Goal: Communication & Community: Connect with others

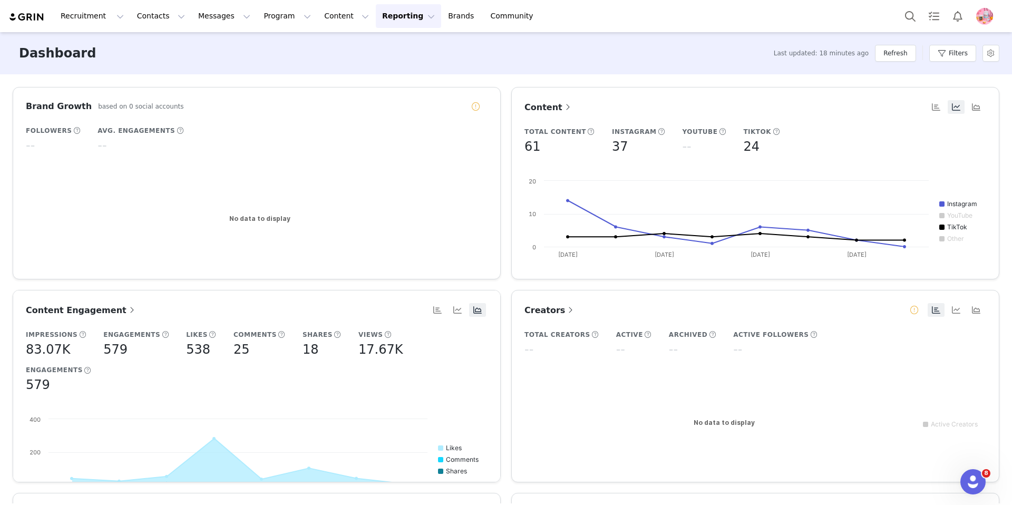
click at [157, 30] on div "Recruitment Recruitment Creator Search Curated Lists Landing Pages Web Extensio…" at bounding box center [506, 16] width 1012 height 32
click at [160, 21] on button "Contacts Contacts" at bounding box center [161, 16] width 61 height 24
click at [223, 18] on button "Messages Messages" at bounding box center [224, 16] width 65 height 24
click at [221, 47] on p "Dashboard" at bounding box center [209, 46] width 40 height 11
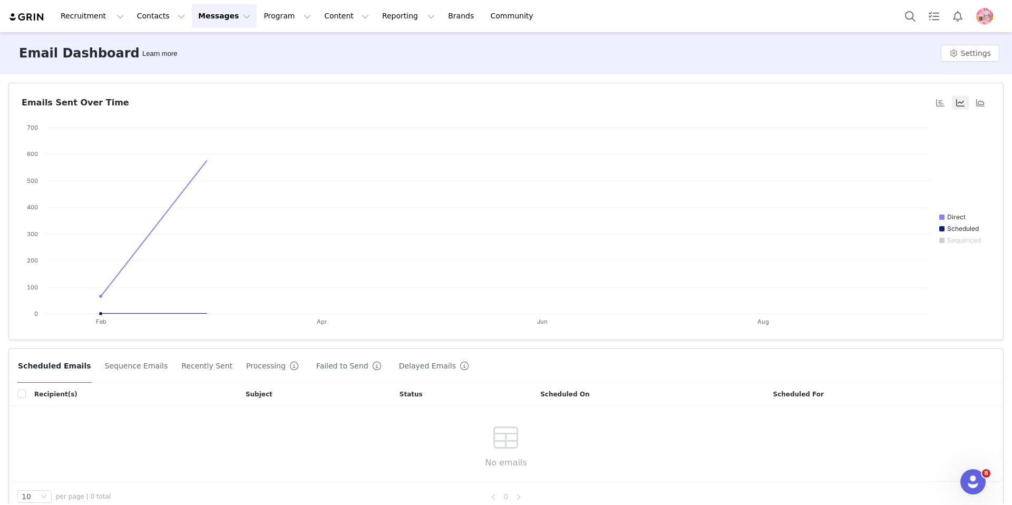
click at [208, 15] on button "Messages Messages" at bounding box center [224, 16] width 65 height 24
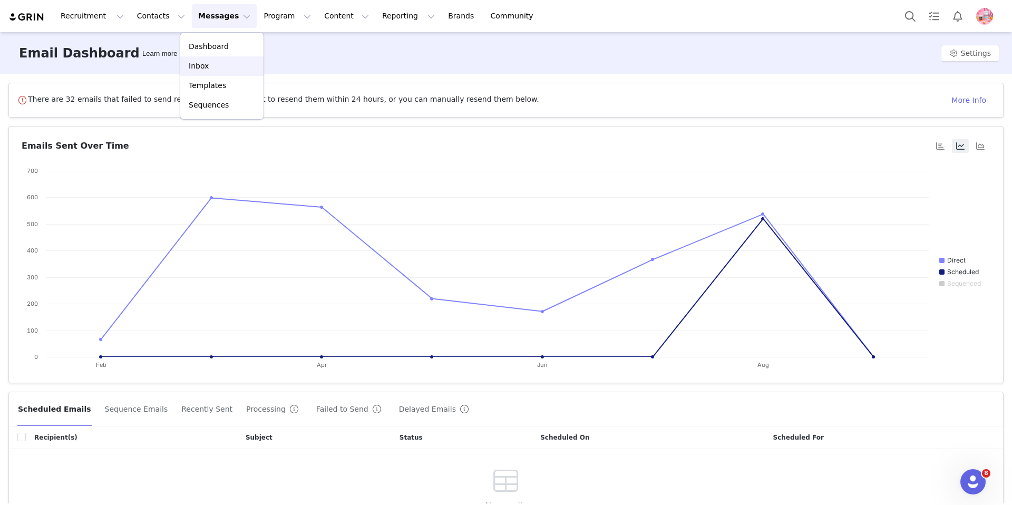
click at [208, 71] on div "Inbox" at bounding box center [222, 66] width 71 height 11
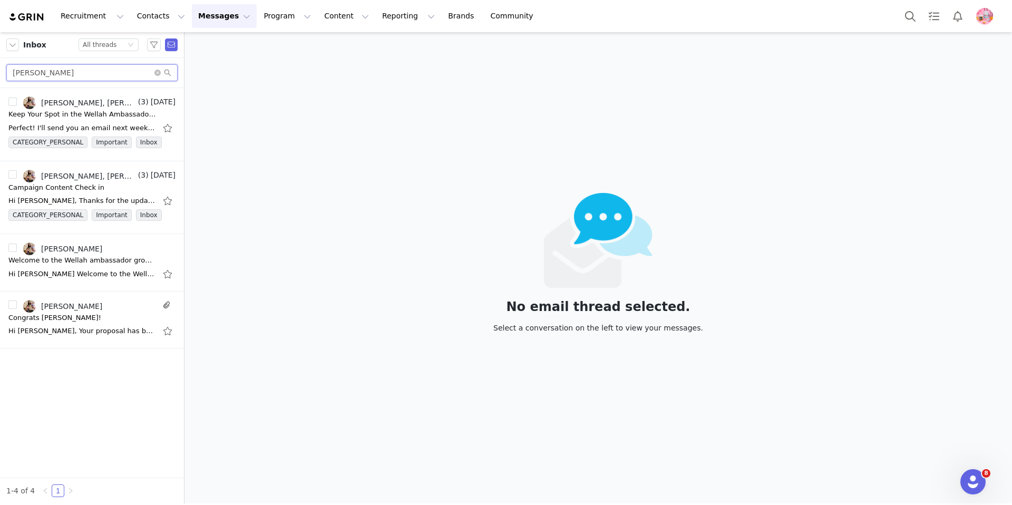
drag, startPoint x: 57, startPoint y: 77, endPoint x: 1, endPoint y: 62, distance: 57.9
click at [0, 63] on div "[PERSON_NAME]" at bounding box center [92, 73] width 184 height 30
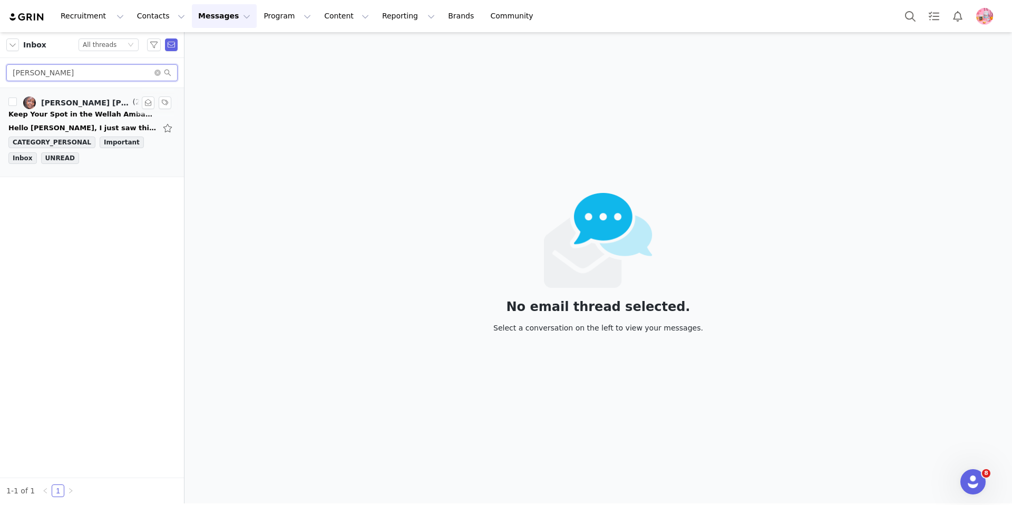
type input "[PERSON_NAME]"
click at [57, 103] on div "[PERSON_NAME] [PERSON_NAME], [PERSON_NAME]" at bounding box center [86, 103] width 90 height 8
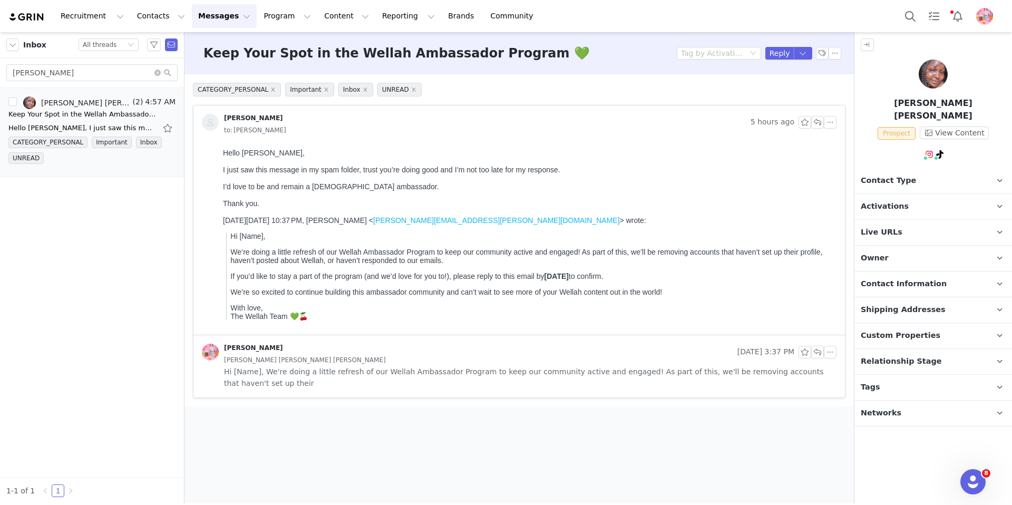
click at [234, 16] on button "Messages Messages" at bounding box center [224, 16] width 65 height 24
click at [222, 96] on link "Sequences" at bounding box center [221, 105] width 83 height 20
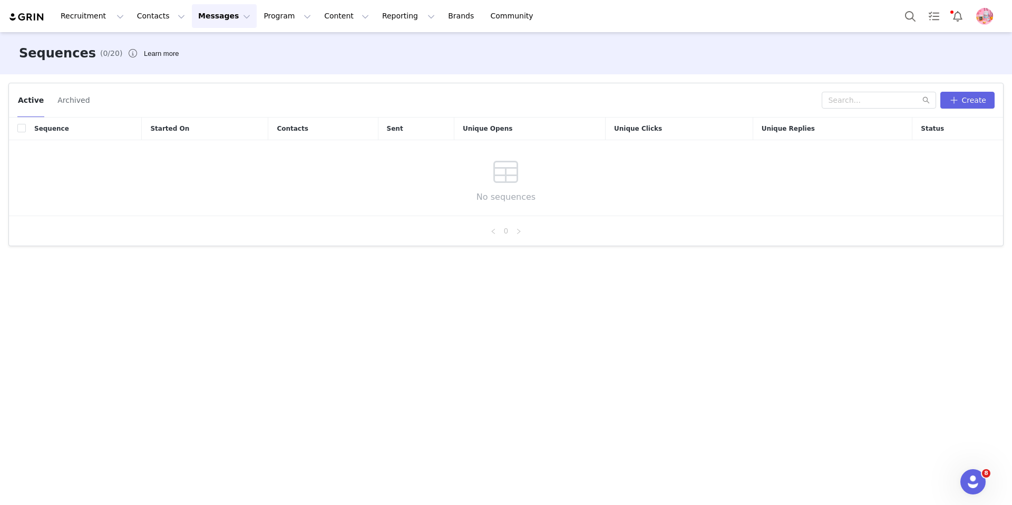
click at [226, 26] on button "Messages Messages" at bounding box center [224, 16] width 65 height 24
click at [218, 84] on p "Templates" at bounding box center [207, 85] width 37 height 11
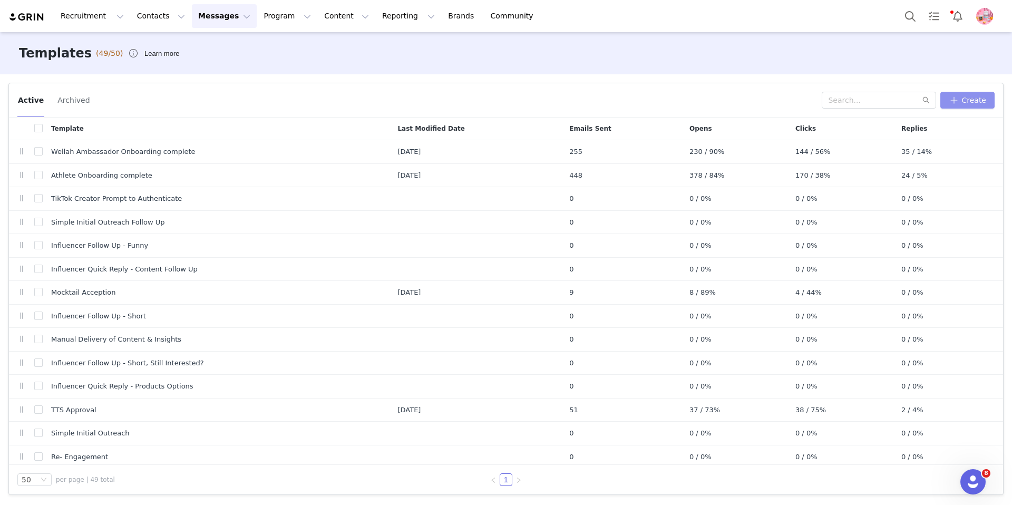
click at [519, 96] on button "Create" at bounding box center [968, 100] width 54 height 17
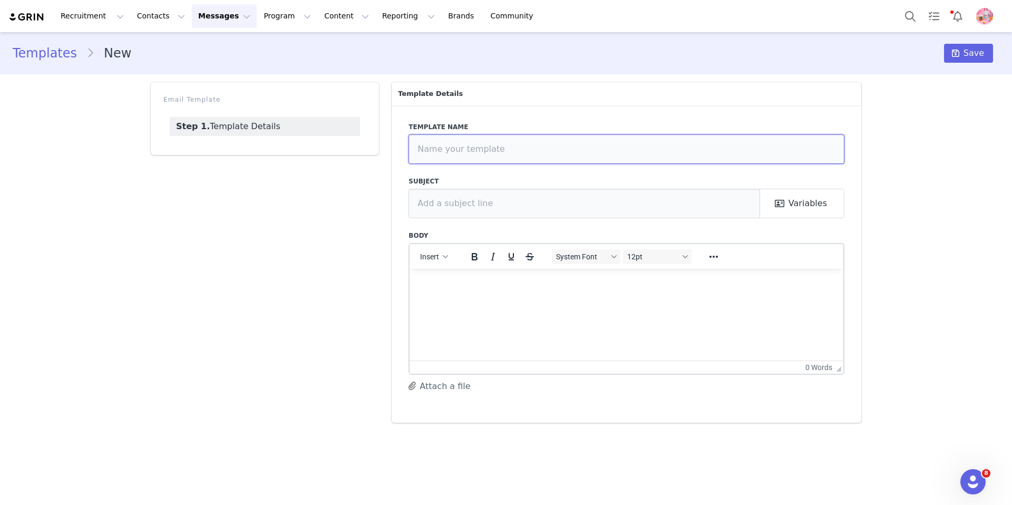
click at [519, 152] on input "text" at bounding box center [627, 149] width 436 height 30
type input "Delete creators"
click at [519, 205] on input "text" at bounding box center [585, 204] width 352 height 30
click at [519, 295] on html at bounding box center [627, 282] width 434 height 28
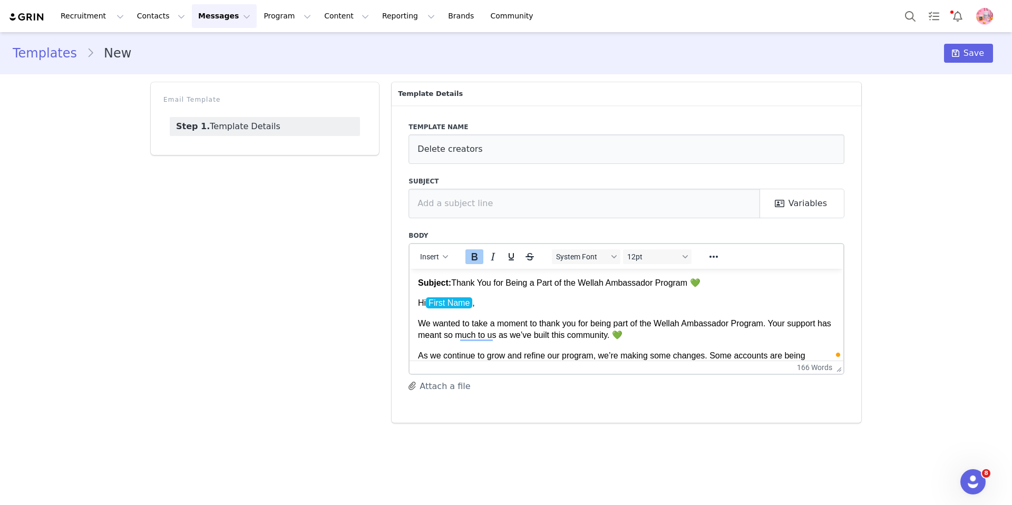
drag, startPoint x: 711, startPoint y: 285, endPoint x: 414, endPoint y: 284, distance: 296.9
click at [415, 285] on html "Subject: Thank You for Being a Part of the Wellah Ambassador Program 💚 Hi First…" at bounding box center [627, 378] width 434 height 221
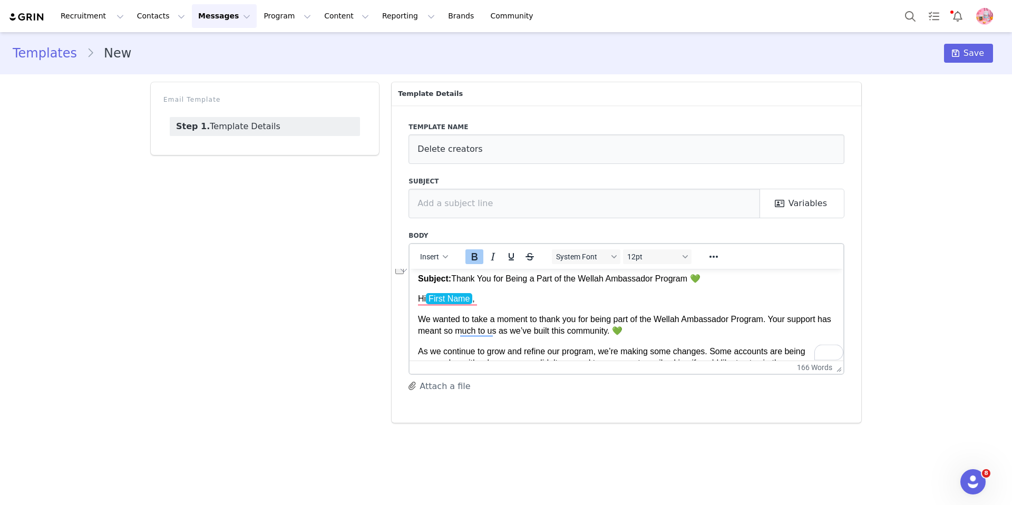
copy p "Subject: Thank You for Being a Part of the Wellah Ambassador Program 💚"
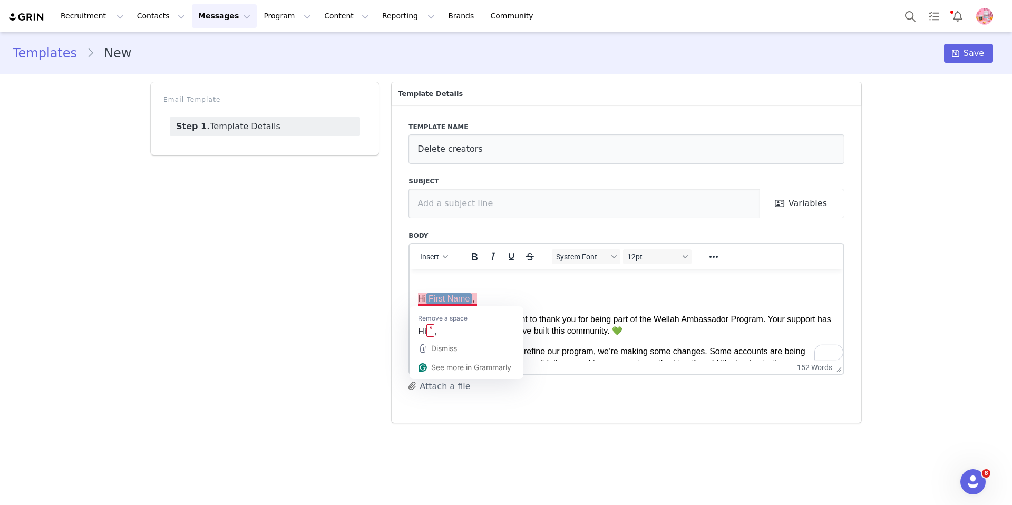
click at [416, 297] on html "﻿ Hi First Name , We wanted to take a moment to thank you for being part of the…" at bounding box center [627, 374] width 434 height 221
click at [418, 298] on p "Hi First Name ," at bounding box center [626, 299] width 417 height 12
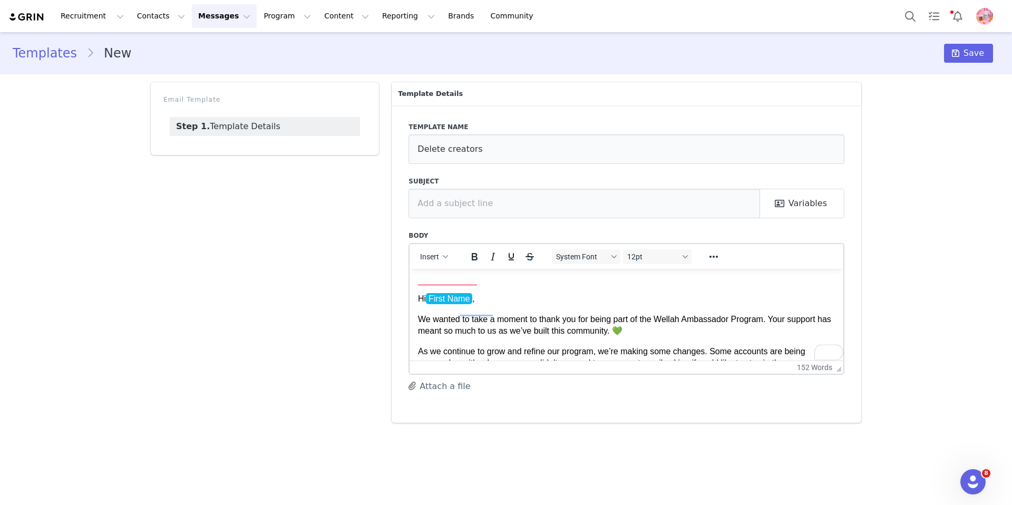
scroll to position [0, 0]
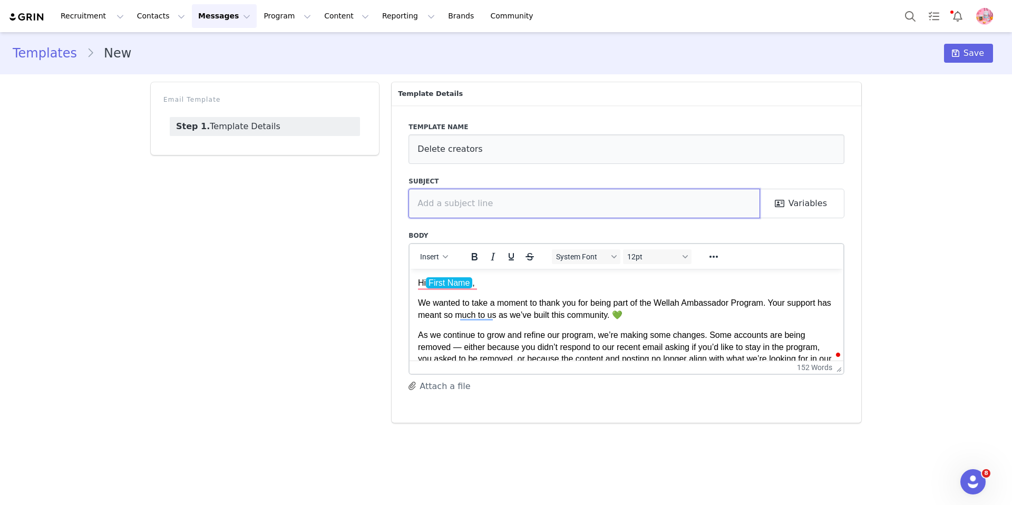
click at [466, 202] on input "text" at bounding box center [585, 204] width 352 height 30
drag, startPoint x: 442, startPoint y: 206, endPoint x: 404, endPoint y: 207, distance: 37.5
click at [404, 207] on div "Template name Delete creators Subject Subject: Thank You for Being a Part of th…" at bounding box center [627, 263] width 470 height 317
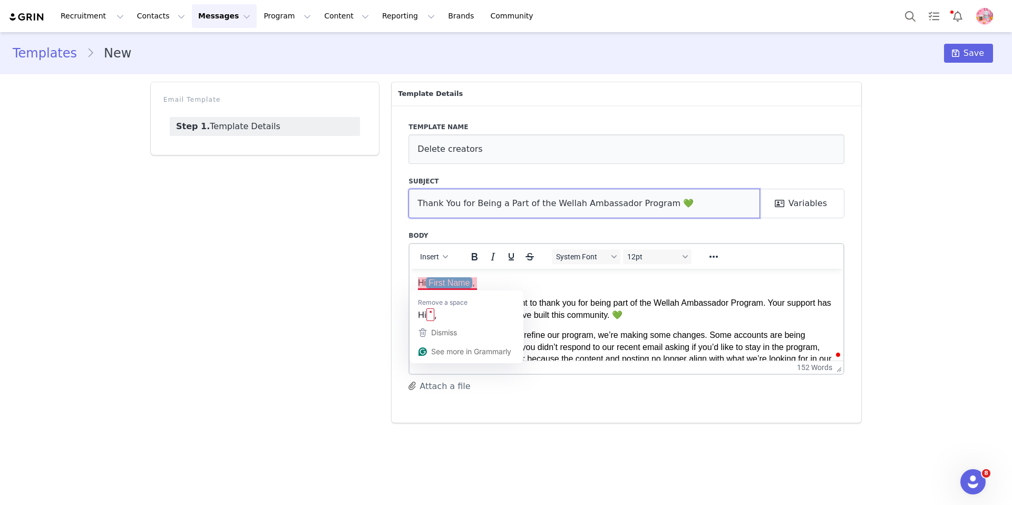
type input "Thank You for Being a Part of the Wellah Ambassador Program 💚"
click at [484, 277] on p "Hi First Name ," at bounding box center [626, 283] width 417 height 12
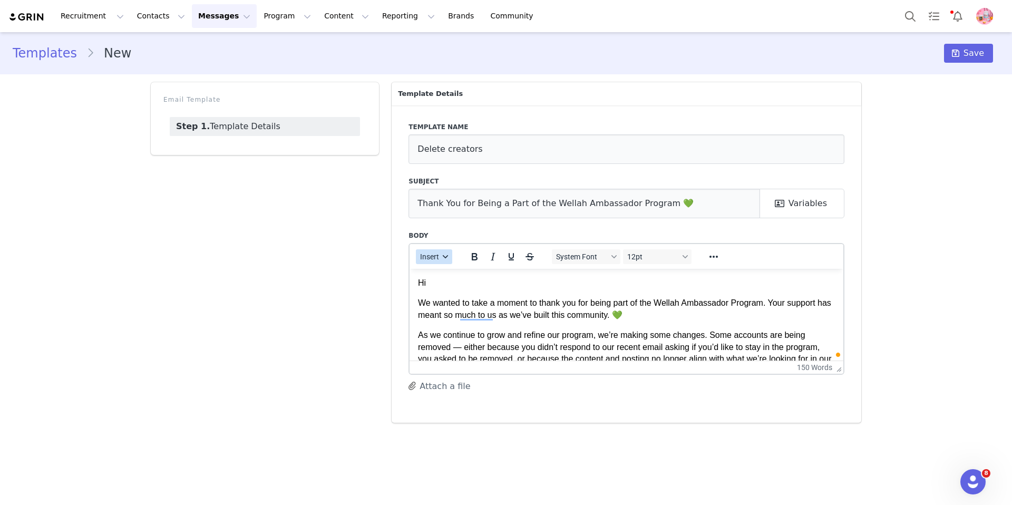
click at [435, 263] on button "Insert" at bounding box center [434, 256] width 36 height 15
click at [439, 288] on div "Insert Variable" at bounding box center [472, 292] width 95 height 13
select select
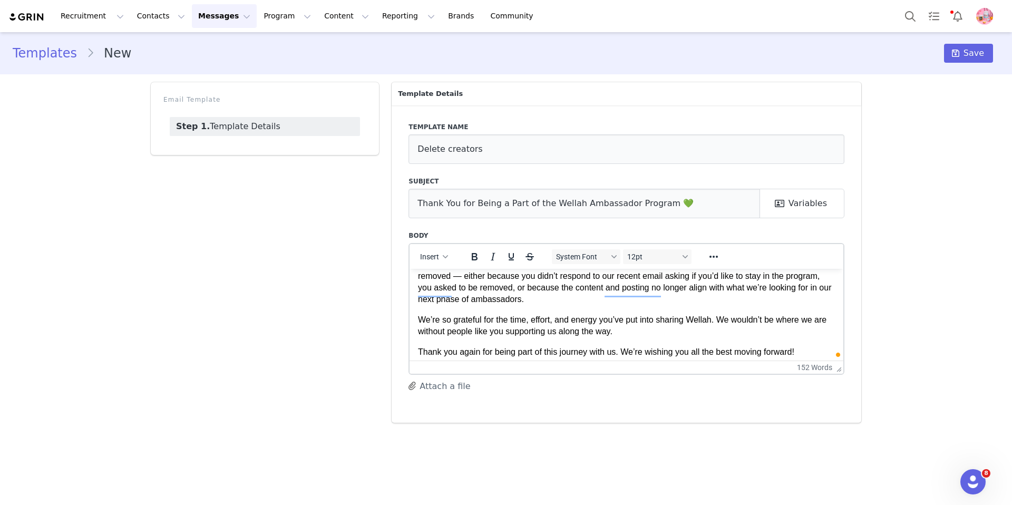
scroll to position [109, 0]
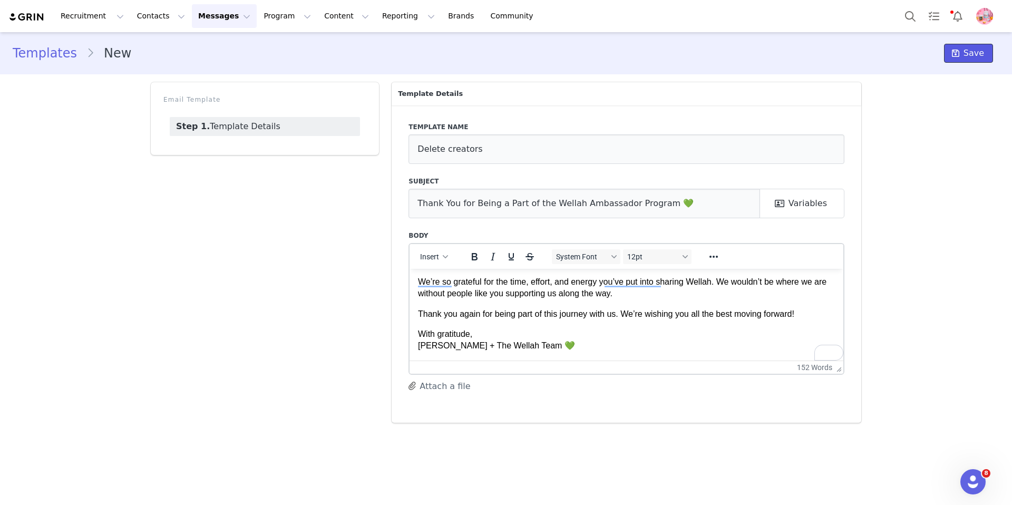
click at [519, 46] on button "Save" at bounding box center [968, 53] width 49 height 19
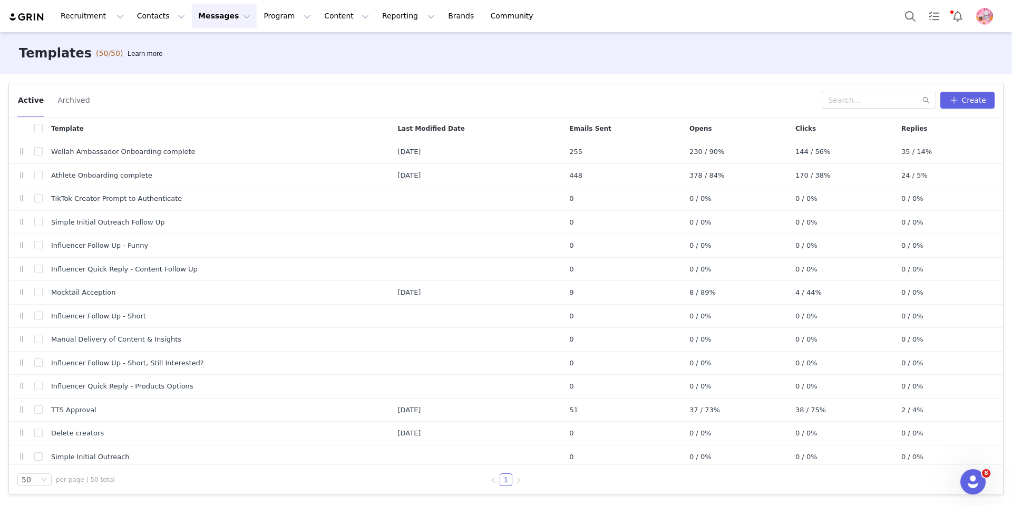
click at [199, 21] on button "Messages Messages" at bounding box center [224, 16] width 65 height 24
click at [208, 69] on div "Inbox" at bounding box center [222, 66] width 71 height 11
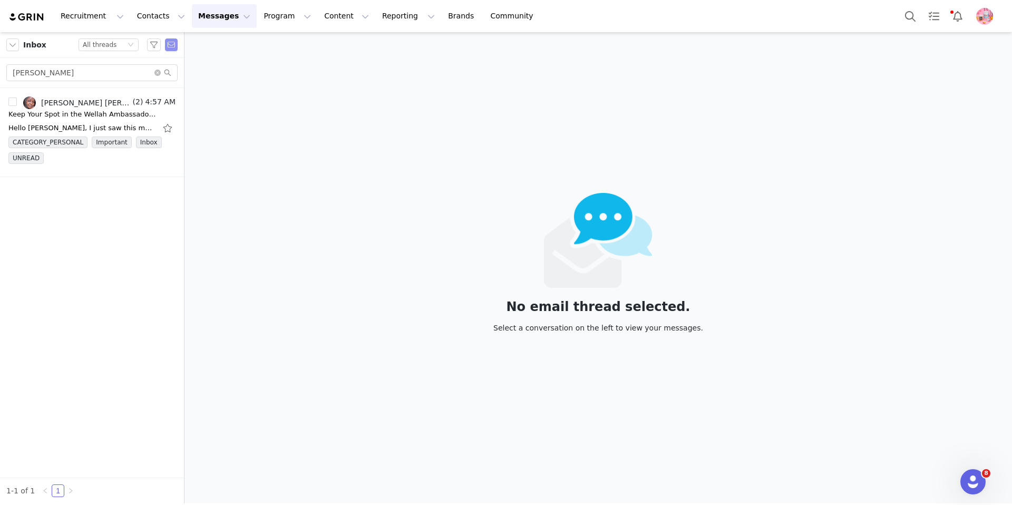
click at [168, 47] on button "button" at bounding box center [171, 44] width 13 height 13
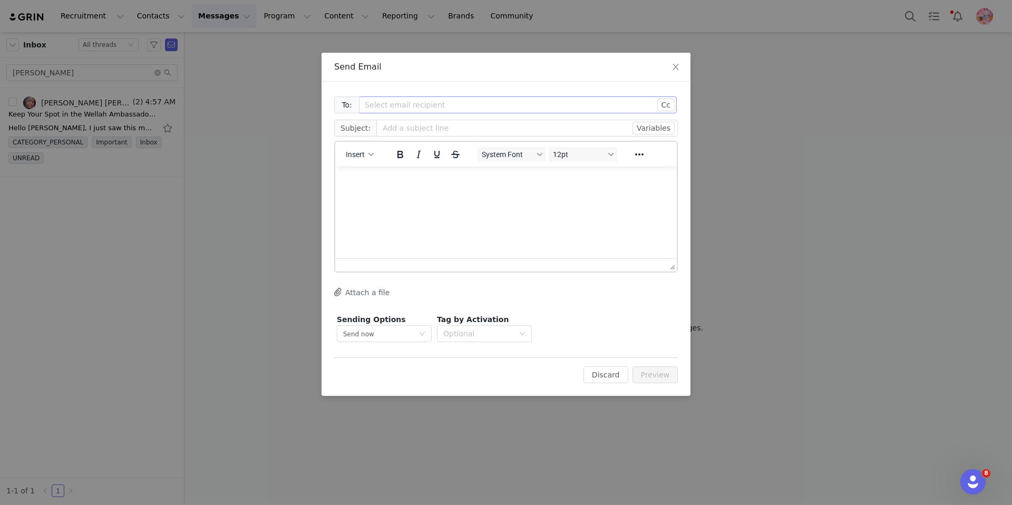
click at [392, 106] on div "Select email recipient" at bounding box center [512, 105] width 294 height 11
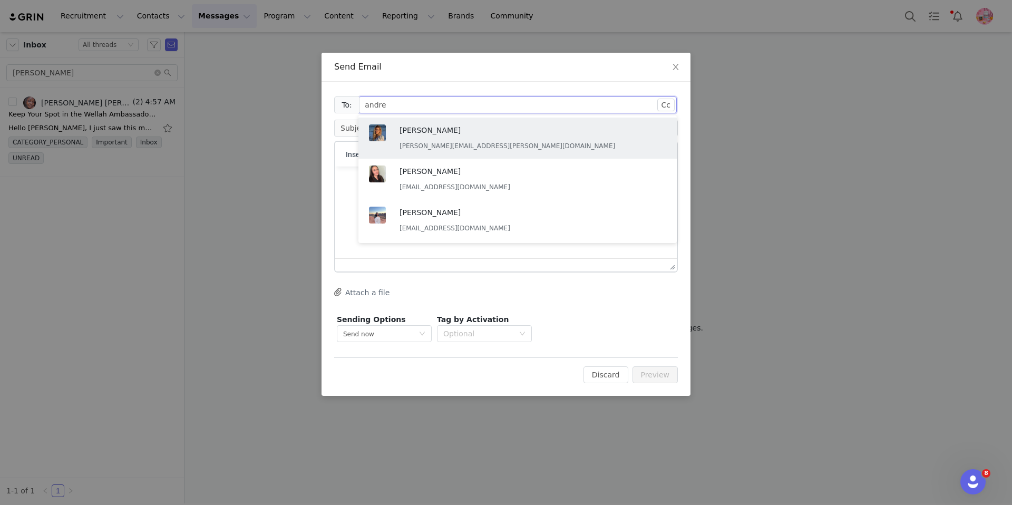
type input "[PERSON_NAME]"
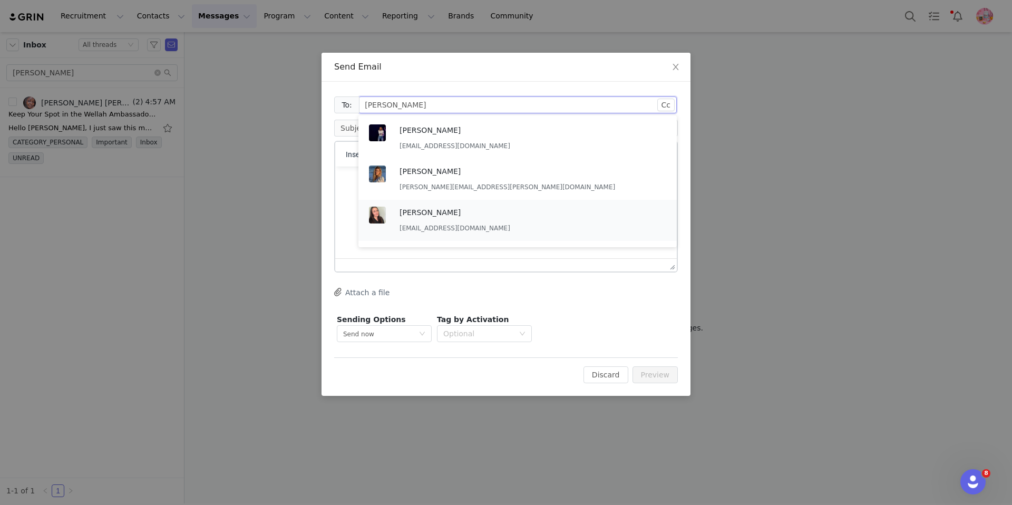
click at [511, 217] on p "[PERSON_NAME]" at bounding box center [458, 213] width 116 height 12
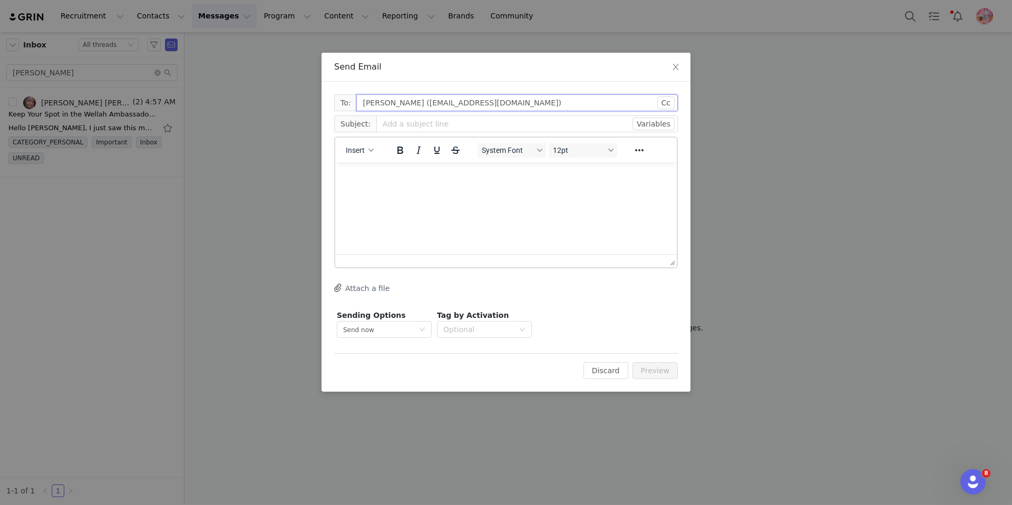
click at [519, 98] on input "[PERSON_NAME] ([EMAIL_ADDRESS][DOMAIN_NAME])" at bounding box center [517, 102] width 322 height 17
click at [519, 102] on input "[PERSON_NAME] ([EMAIL_ADDRESS][DOMAIN_NAME])" at bounding box center [517, 102] width 322 height 17
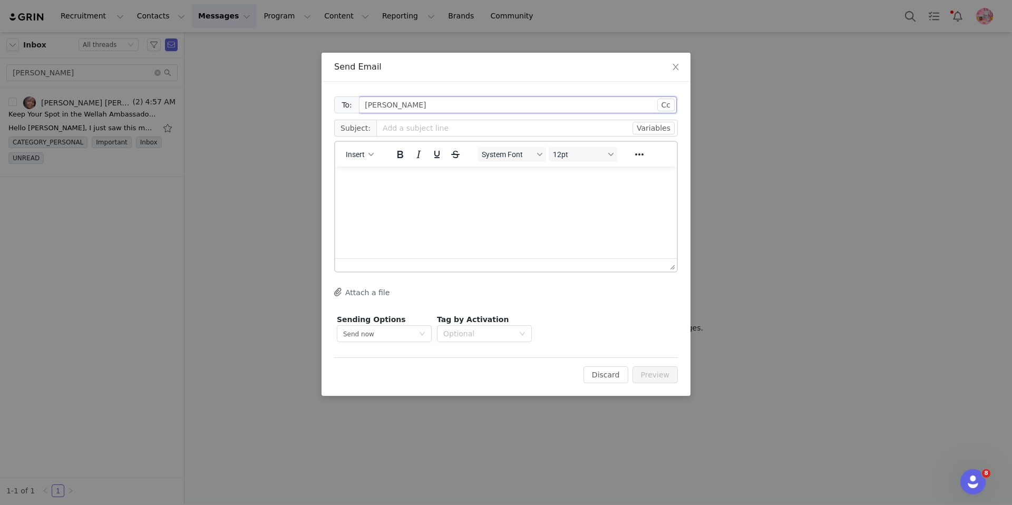
click at [501, 99] on div "Select email recipient [PERSON_NAME]" at bounding box center [514, 105] width 299 height 16
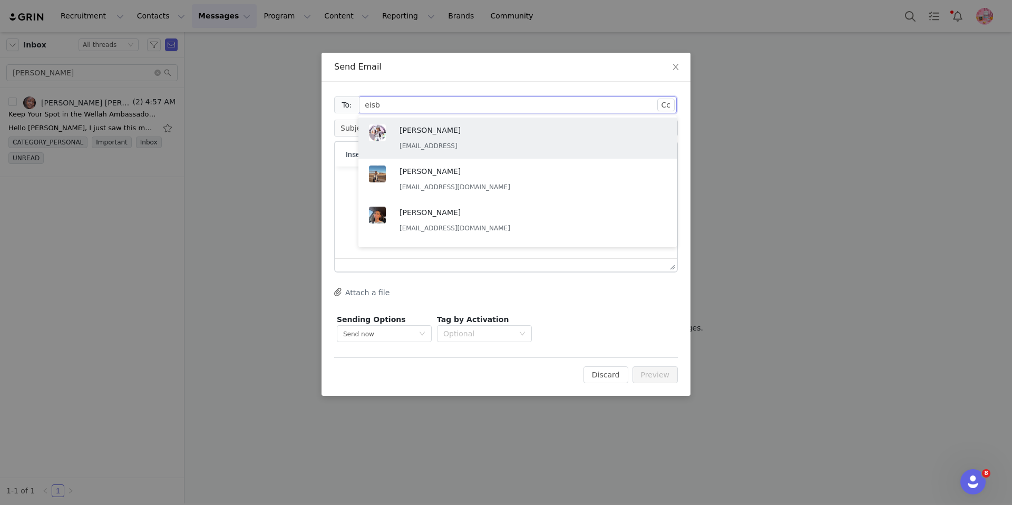
type input "eisbe"
click at [485, 133] on p "[PERSON_NAME]" at bounding box center [458, 130] width 116 height 12
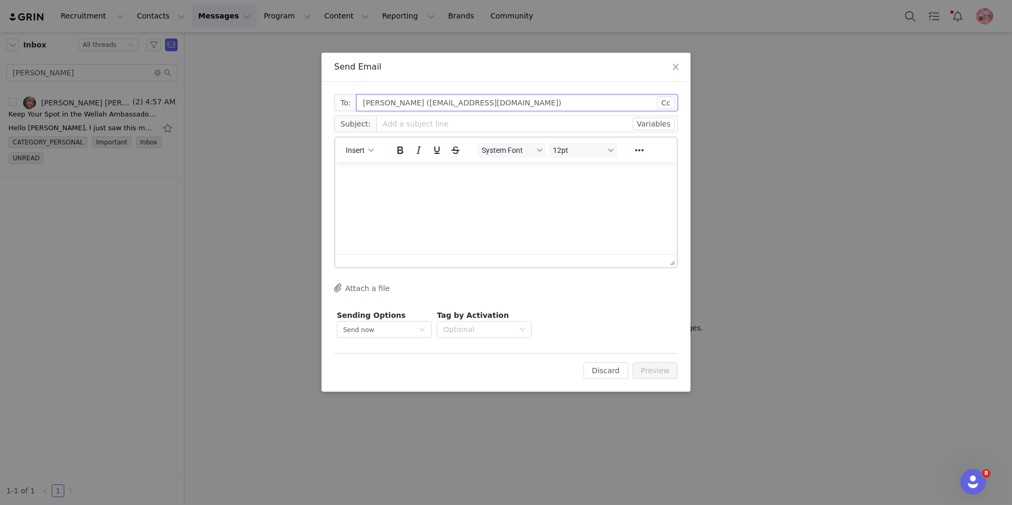
click at [519, 100] on input "[PERSON_NAME] ([EMAIL_ADDRESS][DOMAIN_NAME])" at bounding box center [517, 102] width 322 height 17
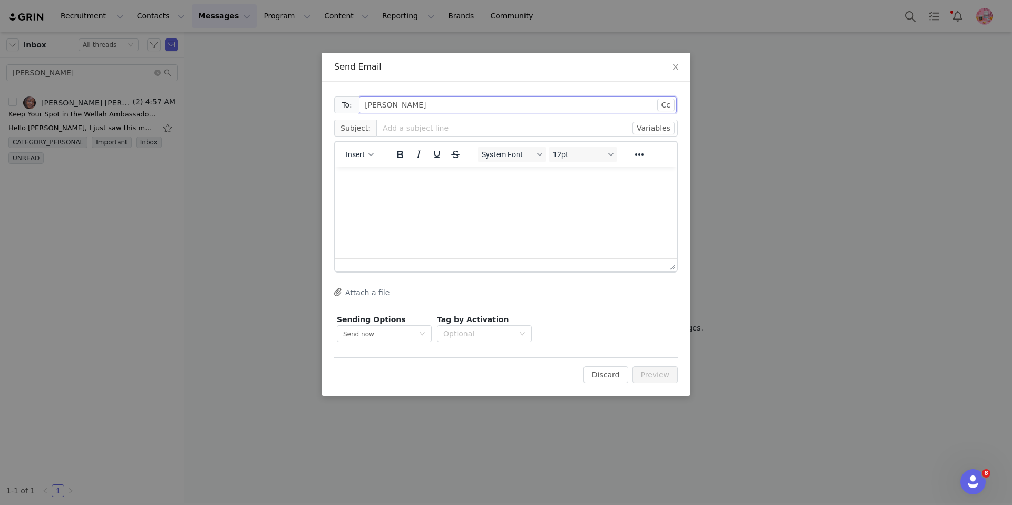
click at [446, 103] on div "Select email recipient [PERSON_NAME]" at bounding box center [514, 105] width 299 height 16
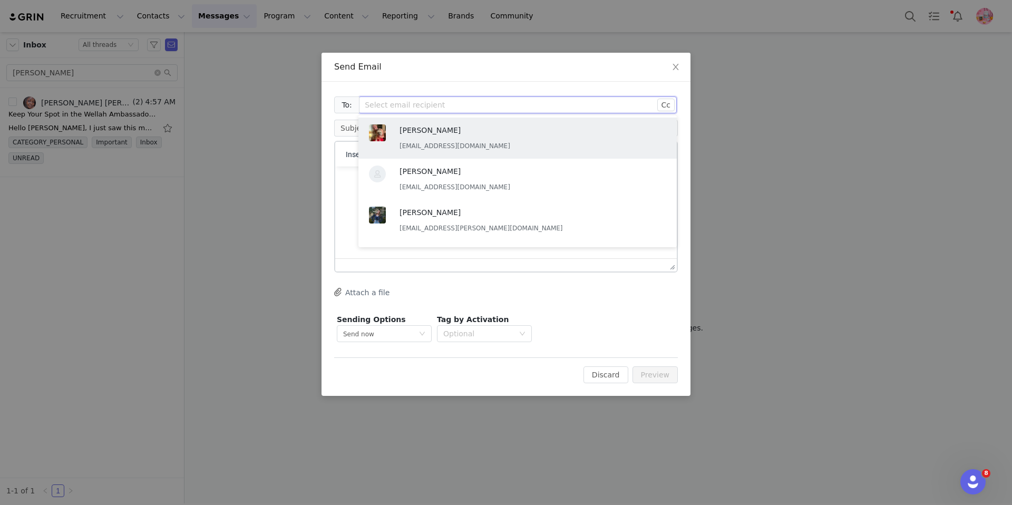
click at [519, 87] on div "To: Select email recipient Cc Cc: Subject: Variables Insert System Font 12pt To…" at bounding box center [506, 239] width 369 height 314
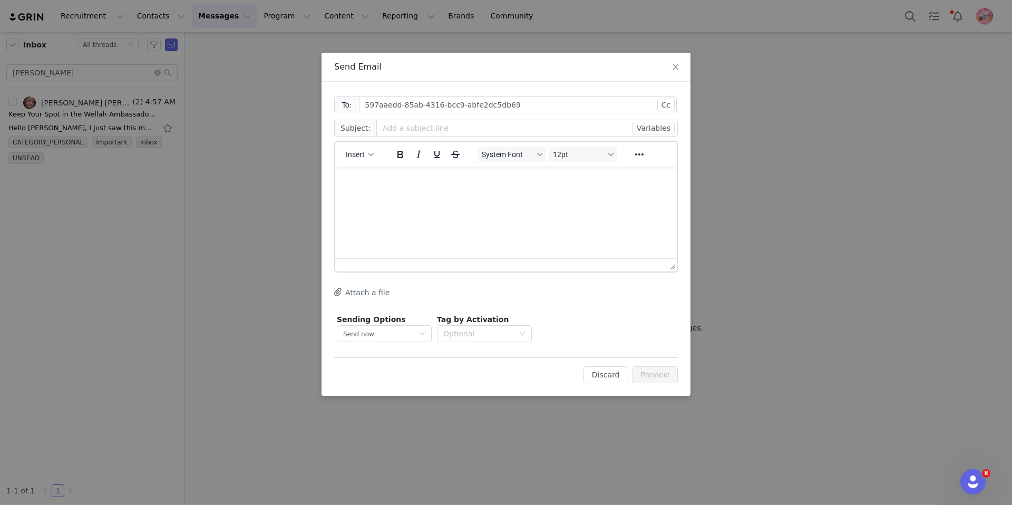
click at [519, 190] on html at bounding box center [506, 181] width 342 height 28
click at [519, 105] on div "Select email recipient 597aaedd-85ab-4316-bcc9-abfe2dc5db69" at bounding box center [514, 105] width 299 height 16
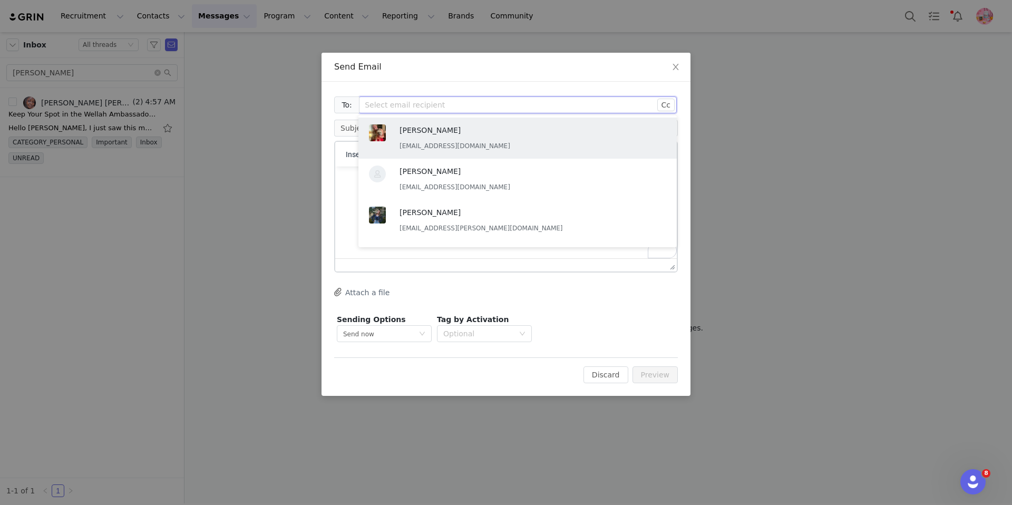
drag, startPoint x: 547, startPoint y: 106, endPoint x: 354, endPoint y: 104, distance: 193.0
click at [350, 105] on div "To: Select email recipient" at bounding box center [506, 104] width 344 height 21
click at [379, 83] on div "To: Select email recipient Cc Cc: Subject: Variables Insert System Font 12pt To…" at bounding box center [506, 239] width 369 height 314
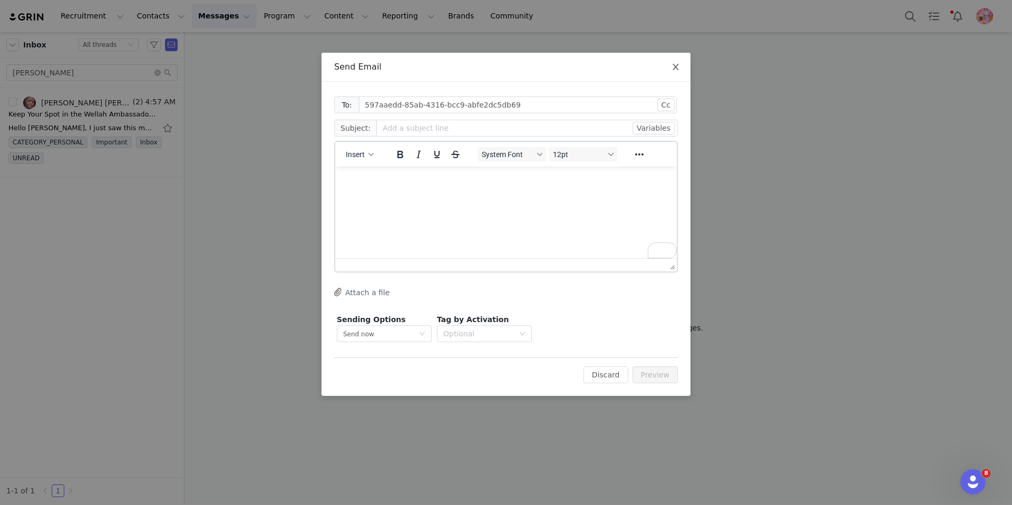
click at [519, 67] on icon "icon: close" at bounding box center [676, 67] width 8 height 8
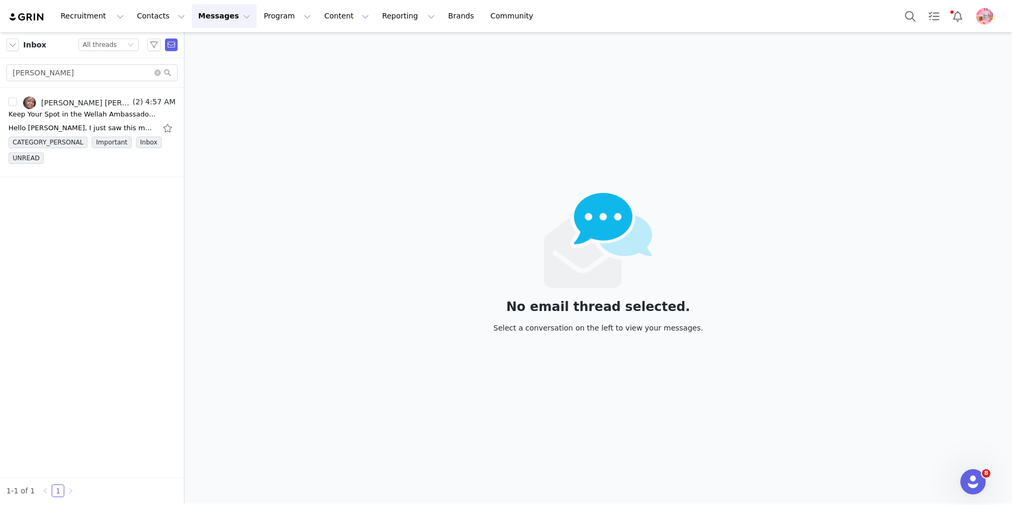
click at [13, 12] on img at bounding box center [26, 17] width 37 height 10
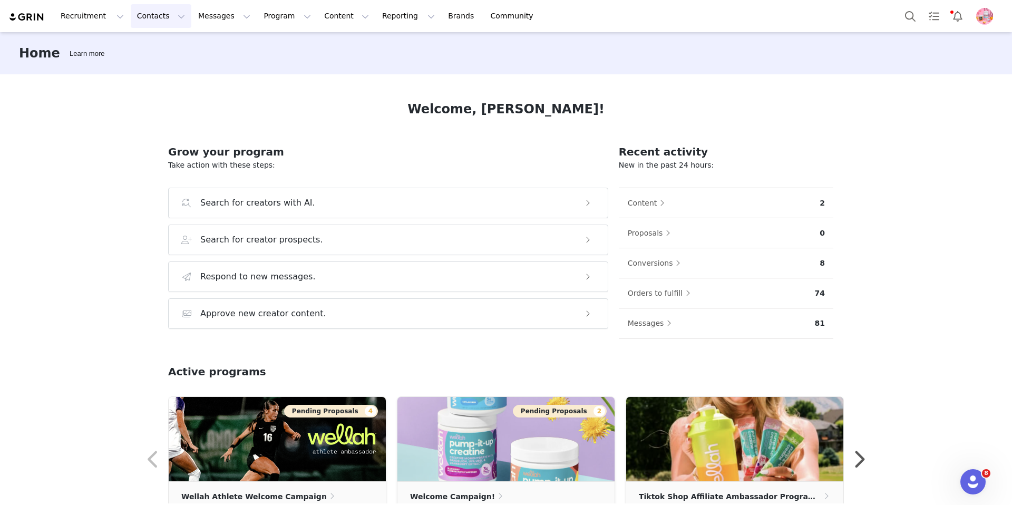
click at [152, 16] on button "Contacts Contacts" at bounding box center [161, 16] width 61 height 24
click at [161, 67] on p "Prospects" at bounding box center [149, 66] width 35 height 11
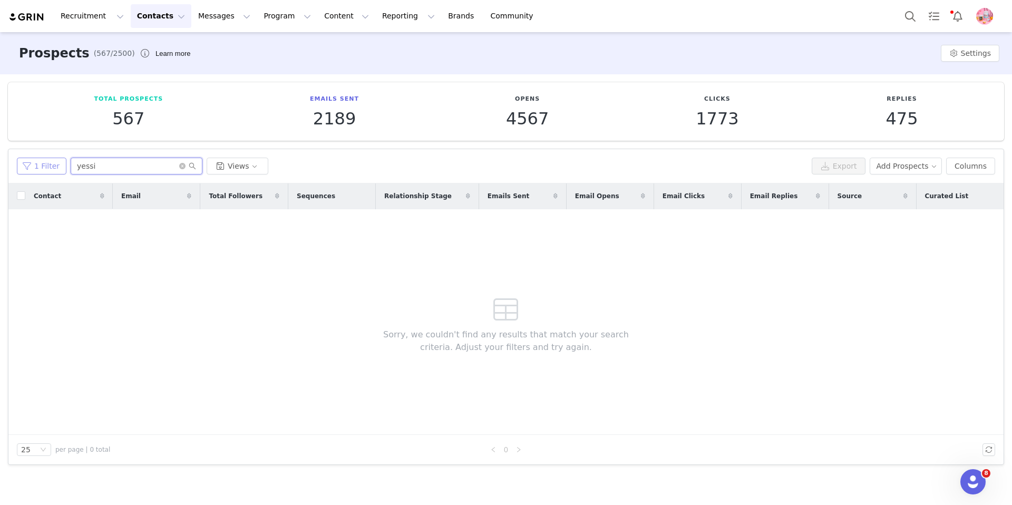
drag, startPoint x: 124, startPoint y: 168, endPoint x: 52, endPoint y: 163, distance: 72.9
click at [52, 163] on div "1 Filter yessi Views" at bounding box center [412, 166] width 791 height 17
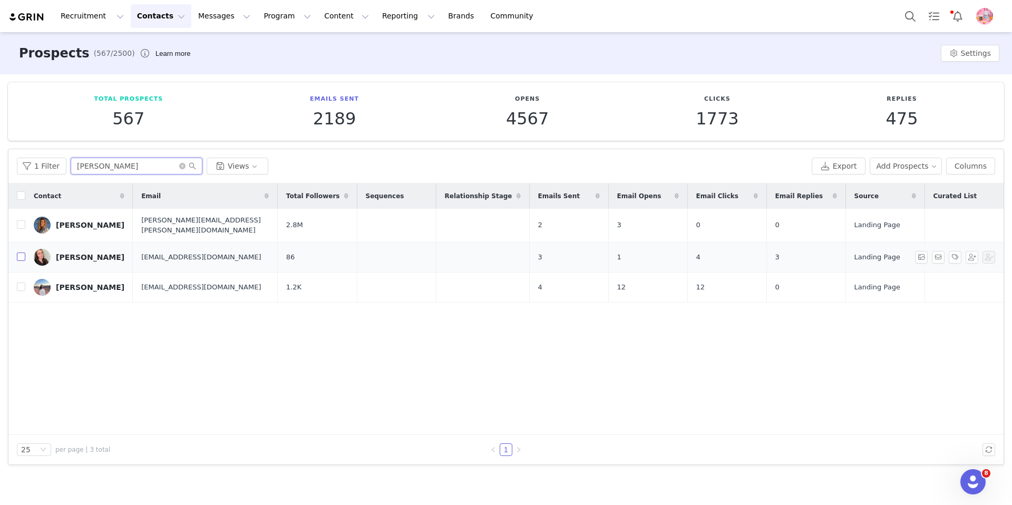
type input "[PERSON_NAME]"
click at [17, 256] on input "checkbox" at bounding box center [21, 257] width 8 height 8
checkbox input "true"
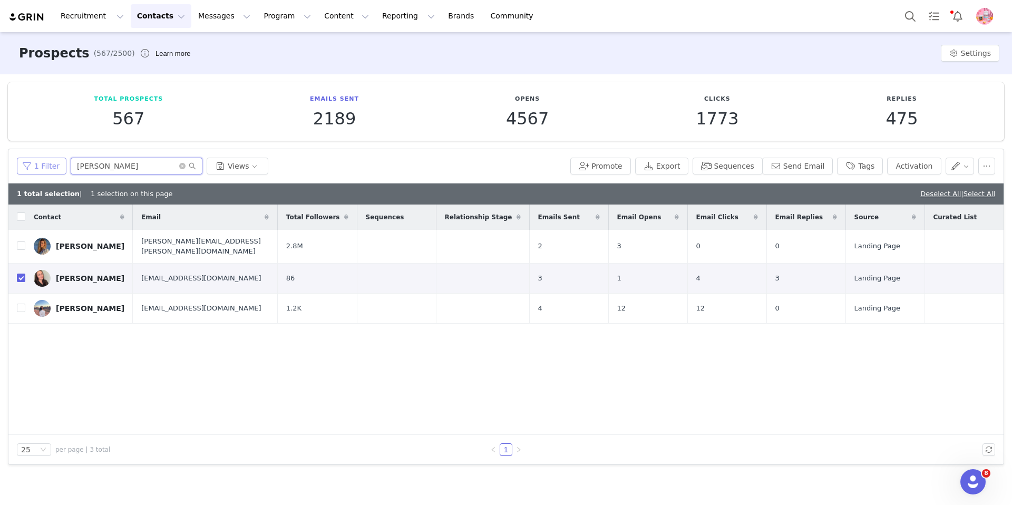
drag, startPoint x: 139, startPoint y: 161, endPoint x: 41, endPoint y: 159, distance: 98.6
click at [41, 159] on div "1 Filter [PERSON_NAME] Views" at bounding box center [291, 166] width 549 height 17
drag, startPoint x: 104, startPoint y: 167, endPoint x: 28, endPoint y: 161, distance: 75.6
click at [29, 161] on div "1 Filter [PERSON_NAME] Views" at bounding box center [291, 166] width 549 height 17
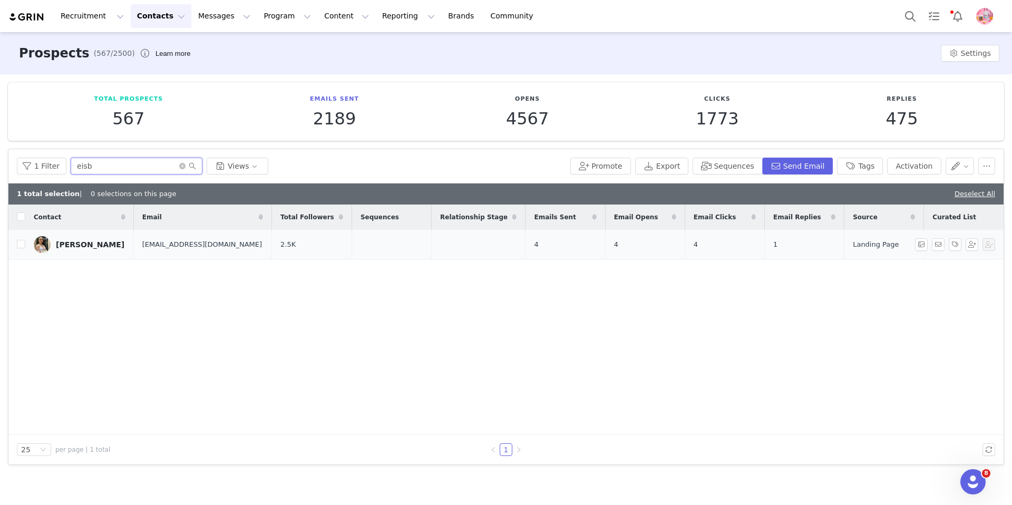
type input "eisb"
click at [25, 244] on td "[PERSON_NAME]" at bounding box center [79, 245] width 109 height 30
click at [23, 244] on input "checkbox" at bounding box center [21, 244] width 8 height 8
checkbox input "true"
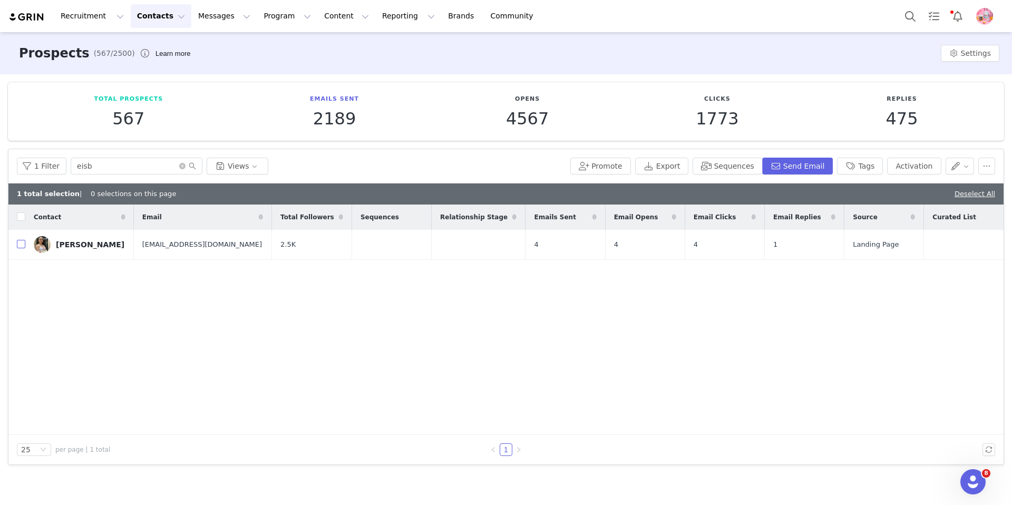
checkbox input "true"
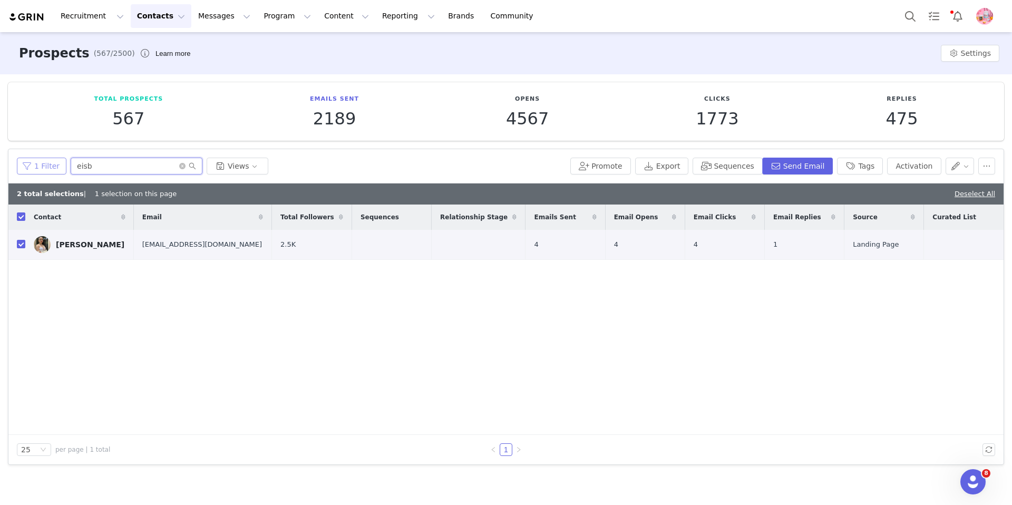
drag, startPoint x: 111, startPoint y: 170, endPoint x: 56, endPoint y: 169, distance: 54.9
click at [56, 169] on div "1 Filter eisb Views" at bounding box center [291, 166] width 549 height 17
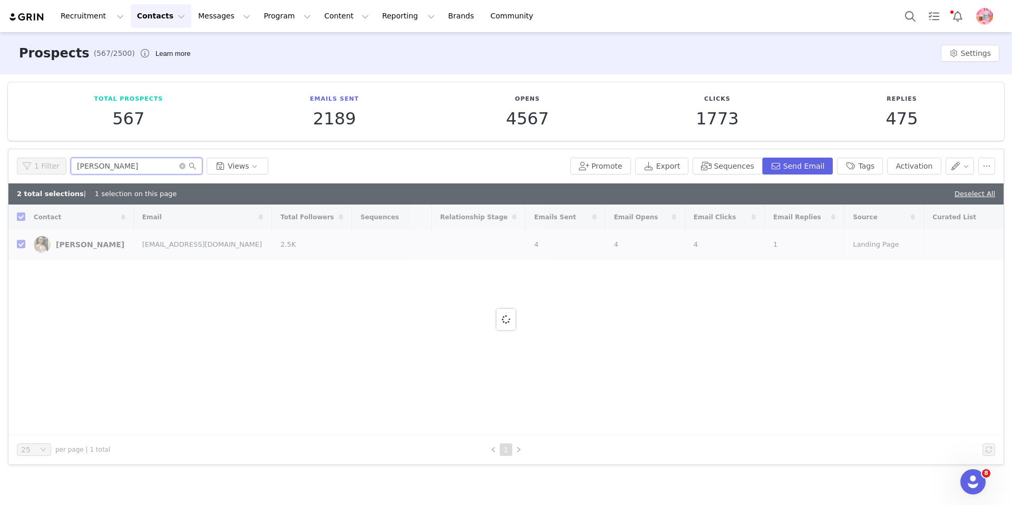
type input "[PERSON_NAME]"
checkbox input "false"
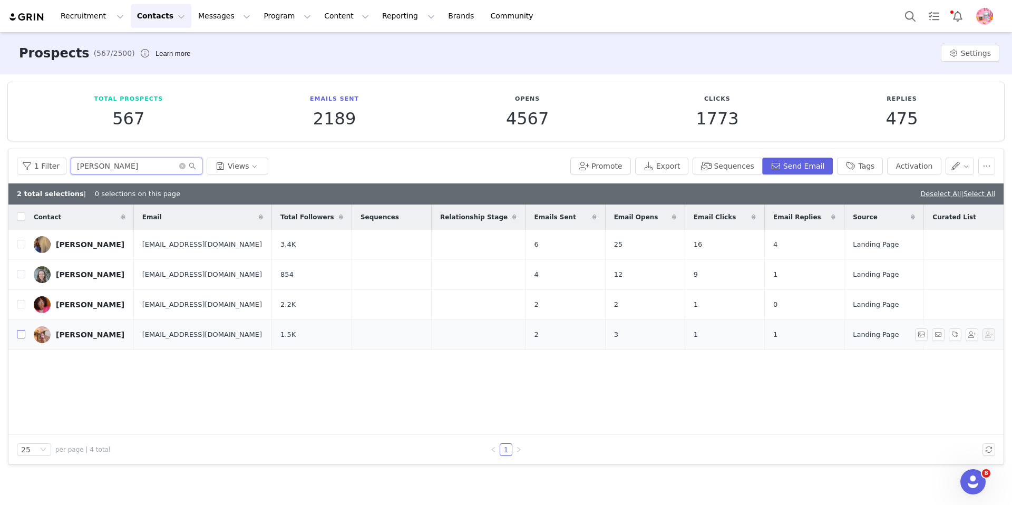
type input "[PERSON_NAME]"
click at [22, 334] on input "checkbox" at bounding box center [21, 334] width 8 height 8
checkbox input "true"
drag, startPoint x: 124, startPoint y: 167, endPoint x: 68, endPoint y: 168, distance: 56.4
click at [71, 168] on input "[PERSON_NAME]" at bounding box center [137, 166] width 132 height 17
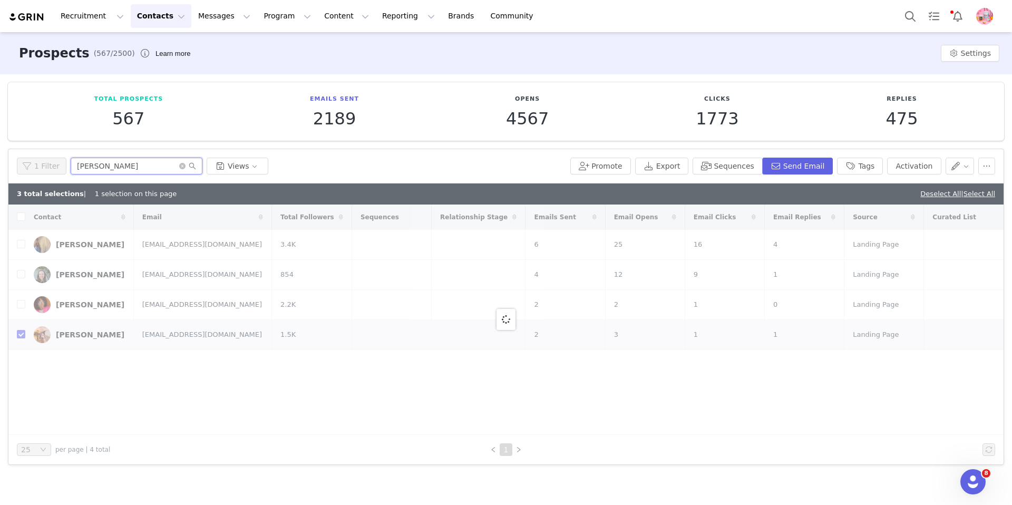
type input "bretto"
checkbox input "false"
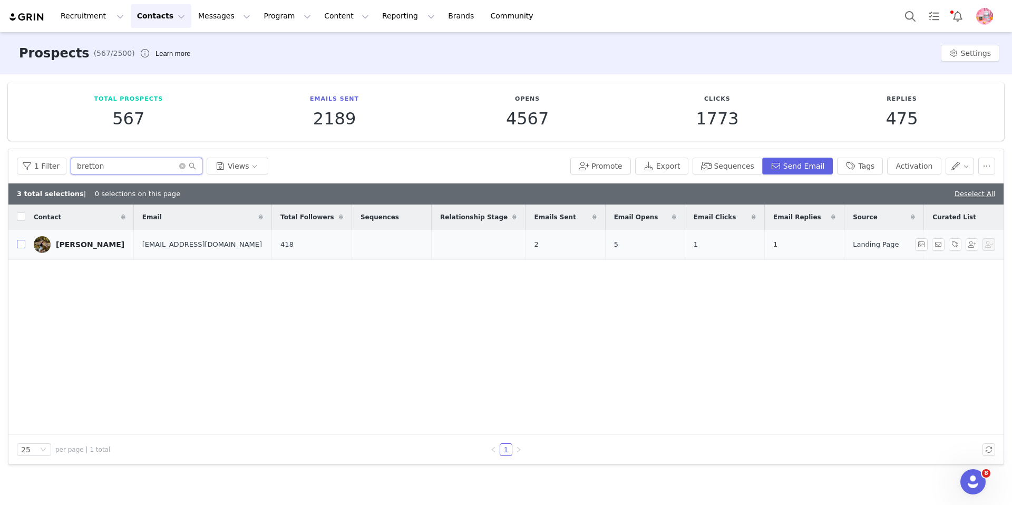
type input "bretton"
drag, startPoint x: 22, startPoint y: 242, endPoint x: 84, endPoint y: 192, distance: 79.9
click at [22, 242] on input "checkbox" at bounding box center [21, 244] width 8 height 8
checkbox input "true"
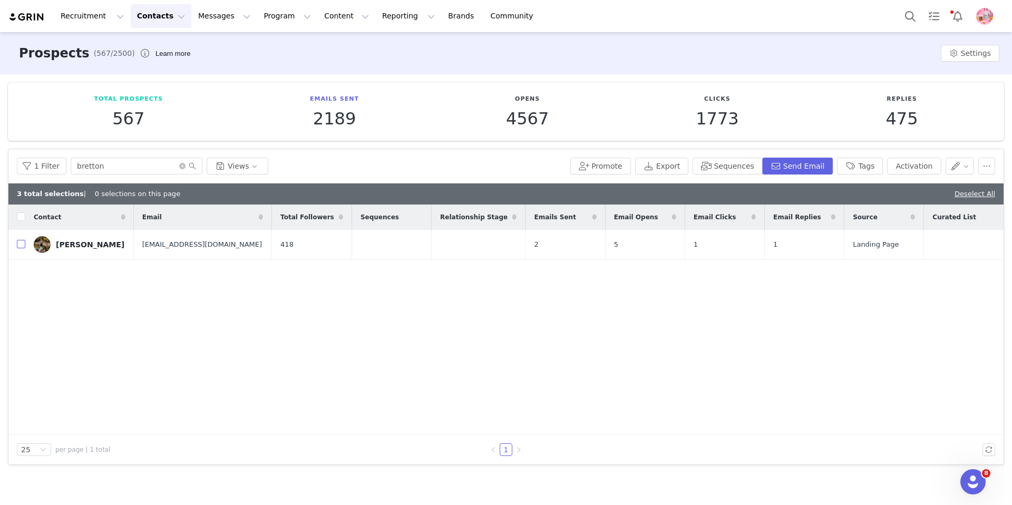
checkbox input "true"
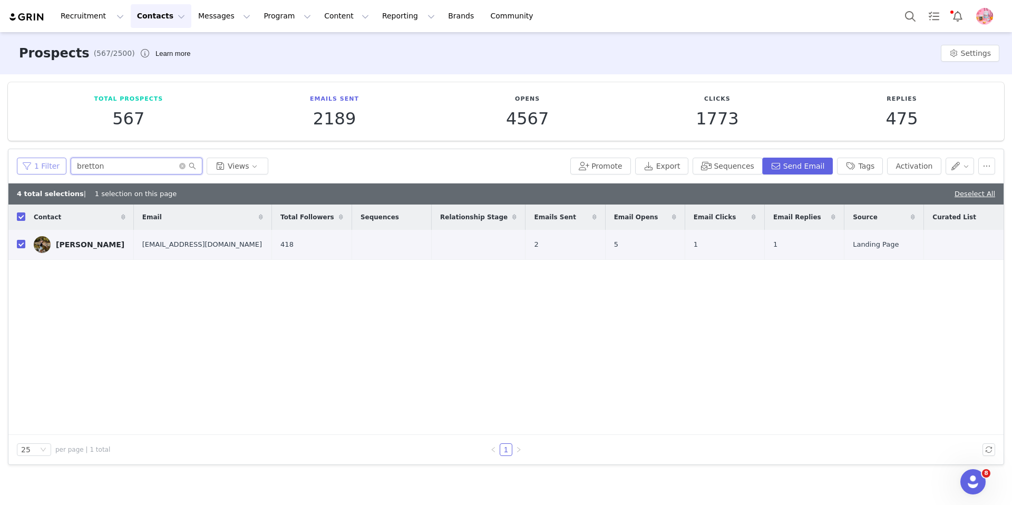
drag, startPoint x: 116, startPoint y: 162, endPoint x: 63, endPoint y: 163, distance: 52.7
click at [63, 163] on div "1 Filter bretton Views" at bounding box center [291, 166] width 549 height 17
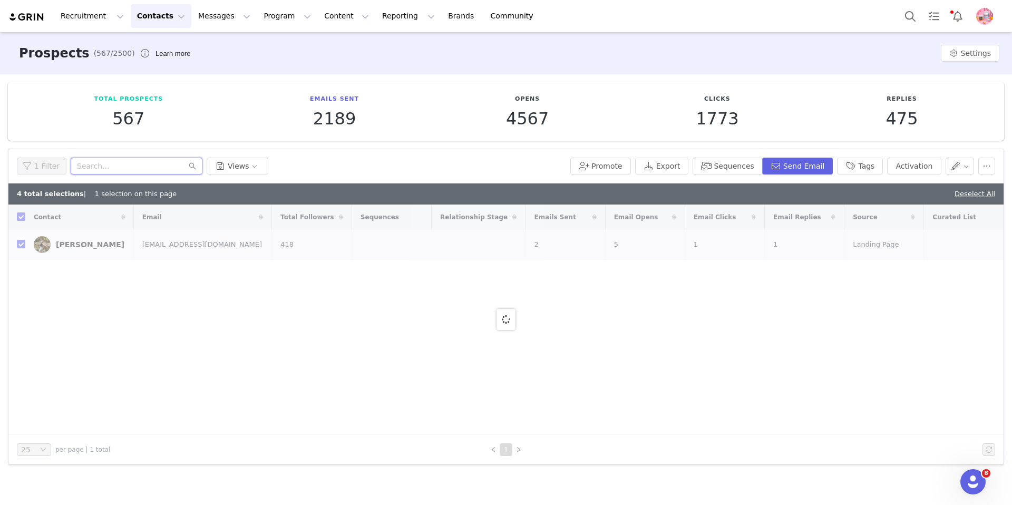
checkbox input "false"
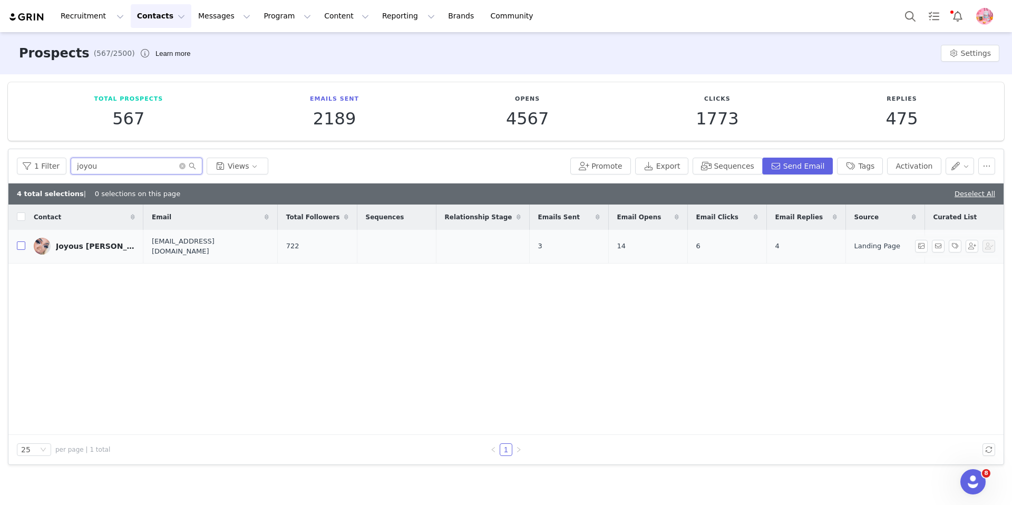
type input "joyou"
click at [22, 244] on input "checkbox" at bounding box center [21, 246] width 8 height 8
checkbox input "true"
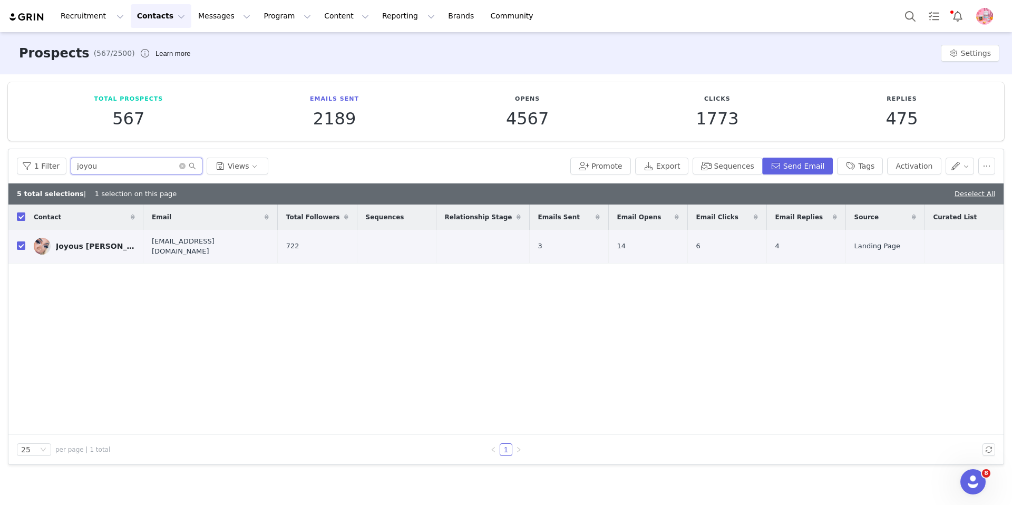
drag, startPoint x: 102, startPoint y: 170, endPoint x: 74, endPoint y: 166, distance: 28.3
click at [74, 166] on input "joyou" at bounding box center [137, 166] width 132 height 17
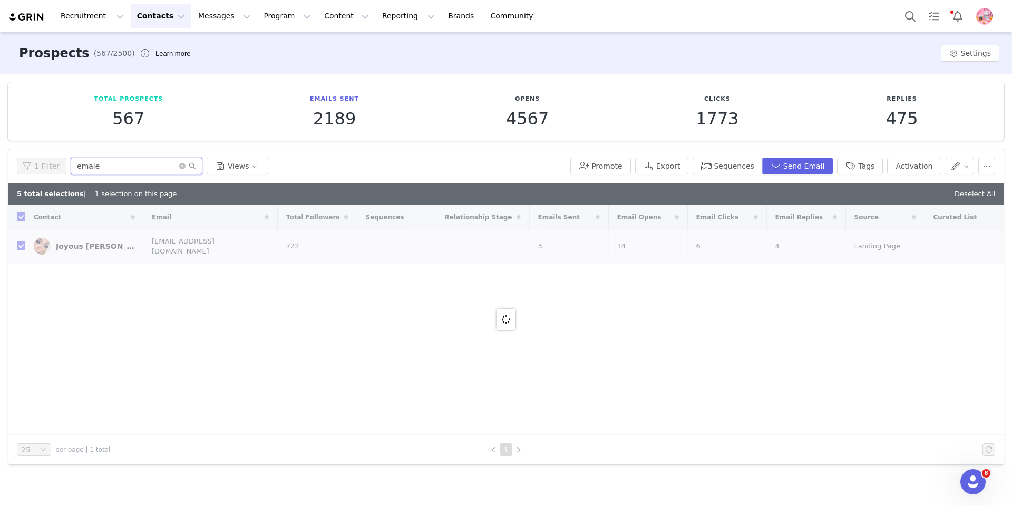
type input "[PERSON_NAME]"
checkbox input "false"
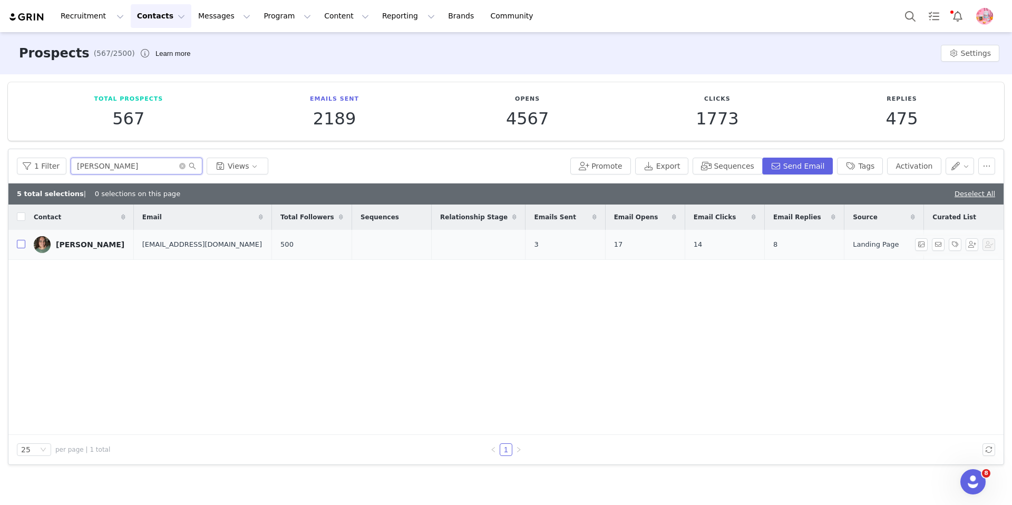
type input "[PERSON_NAME]"
drag, startPoint x: 20, startPoint y: 246, endPoint x: 28, endPoint y: 240, distance: 9.9
click at [20, 246] on input "checkbox" at bounding box center [21, 244] width 8 height 8
checkbox input "true"
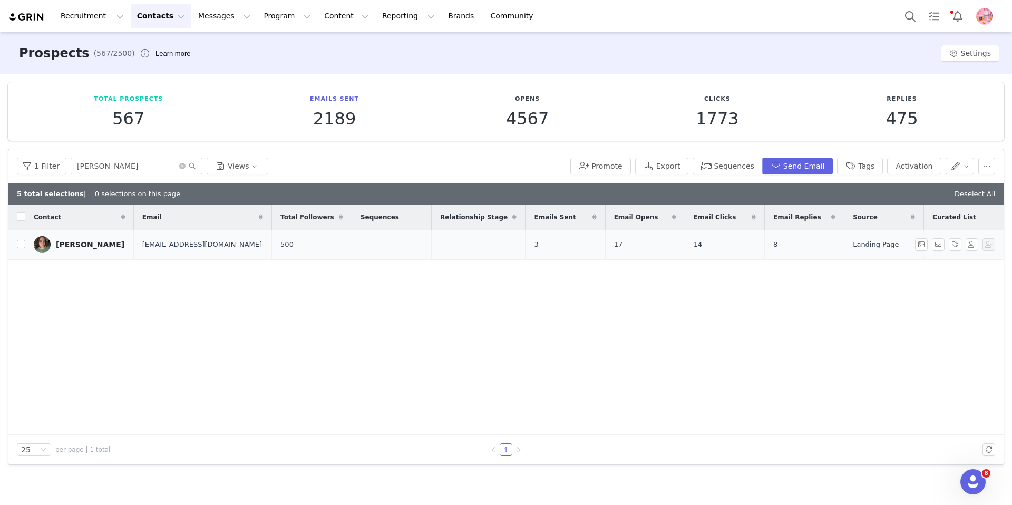
checkbox input "true"
drag, startPoint x: 133, startPoint y: 167, endPoint x: 27, endPoint y: 160, distance: 106.7
click at [27, 159] on div "1 Filter [PERSON_NAME] Views" at bounding box center [291, 166] width 549 height 17
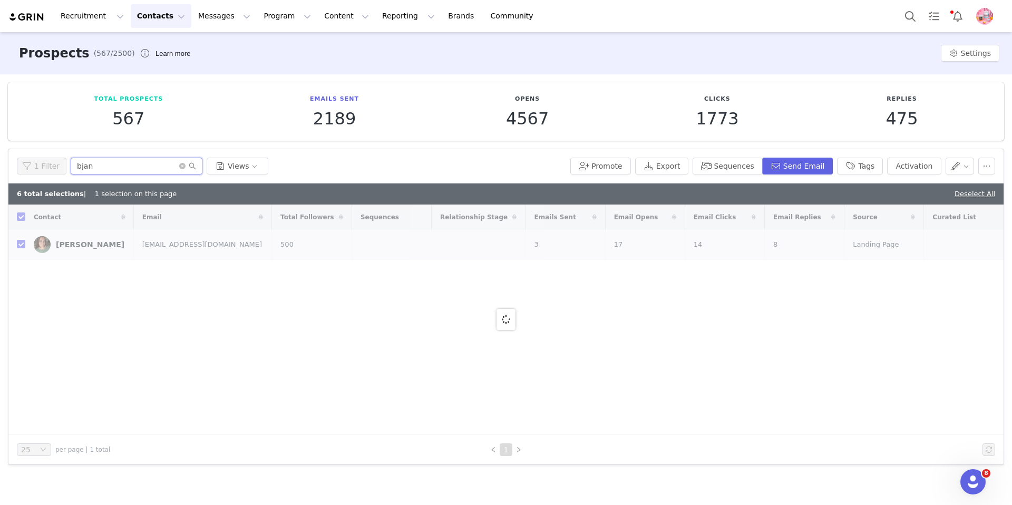
type input "bjani"
checkbox input "false"
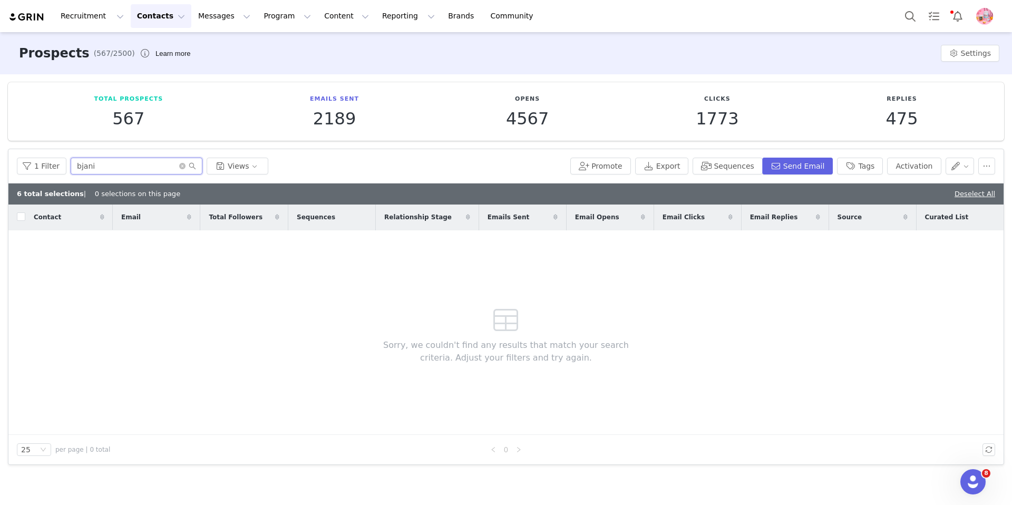
drag, startPoint x: 78, startPoint y: 163, endPoint x: 81, endPoint y: 168, distance: 5.7
click at [78, 163] on input "bjani" at bounding box center [137, 166] width 132 height 17
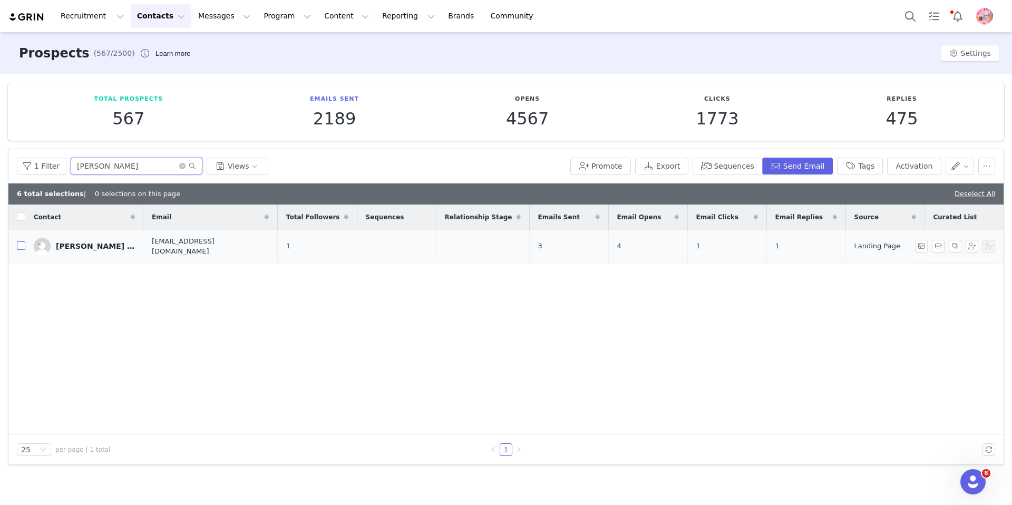
type input "[PERSON_NAME]"
click at [24, 244] on input "checkbox" at bounding box center [21, 246] width 8 height 8
checkbox input "true"
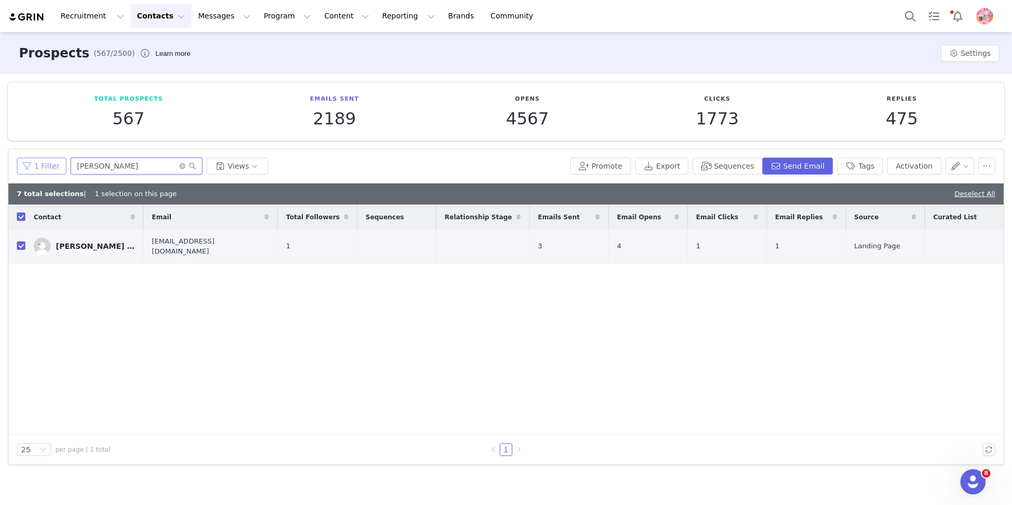
drag, startPoint x: 112, startPoint y: 164, endPoint x: 51, endPoint y: 172, distance: 61.7
click at [51, 172] on div "1 Filter [PERSON_NAME] Views" at bounding box center [291, 166] width 549 height 17
type input "b"
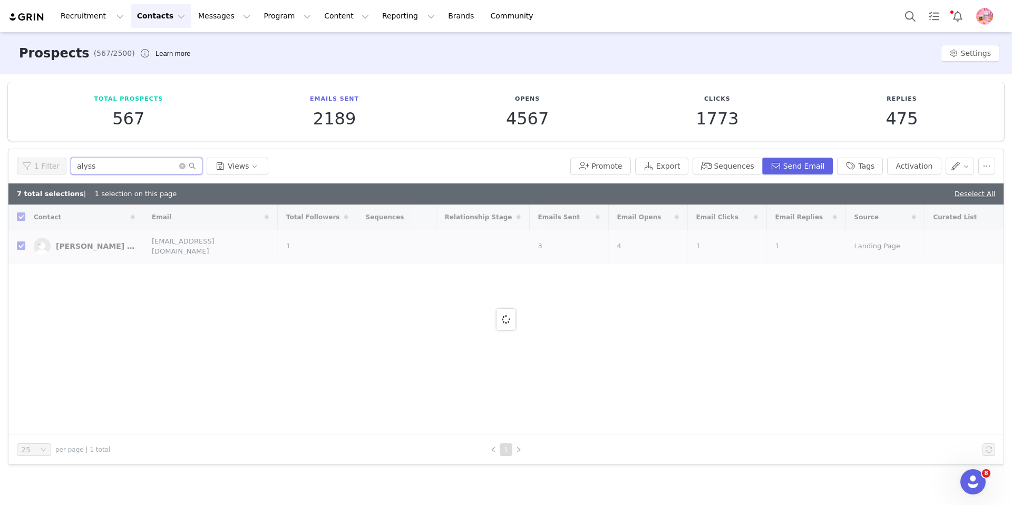
type input "alyssa"
checkbox input "false"
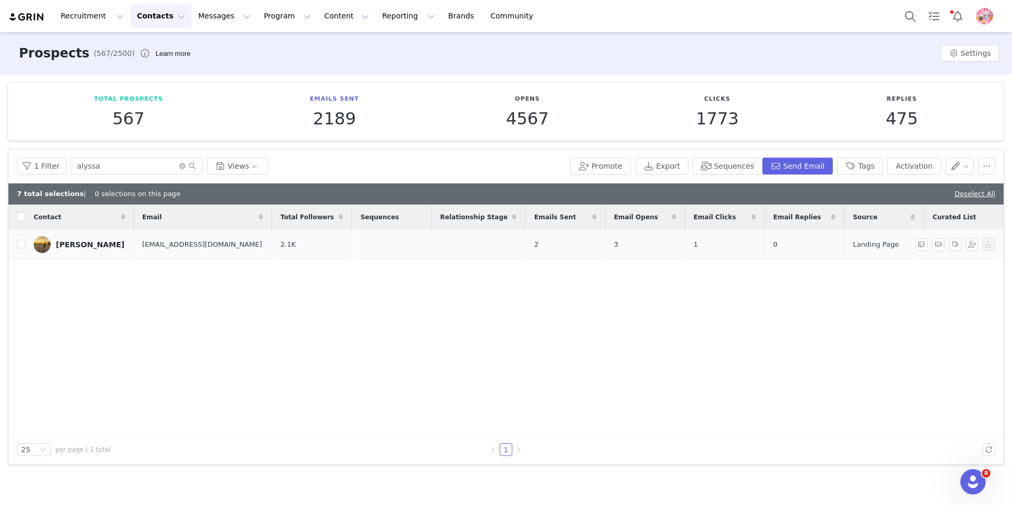
click at [25, 246] on td "[PERSON_NAME]" at bounding box center [79, 245] width 109 height 30
click at [120, 169] on input "alyssa" at bounding box center [137, 166] width 132 height 17
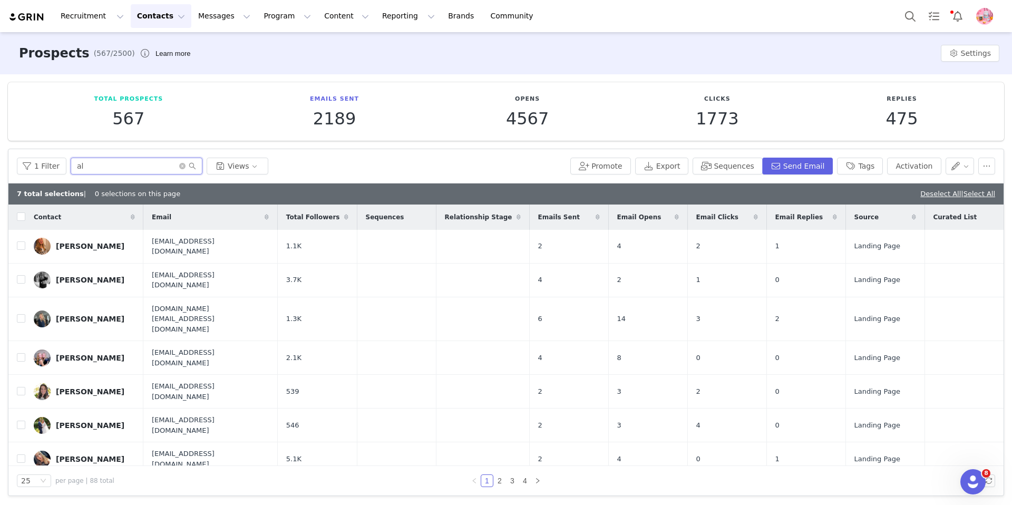
type input "a"
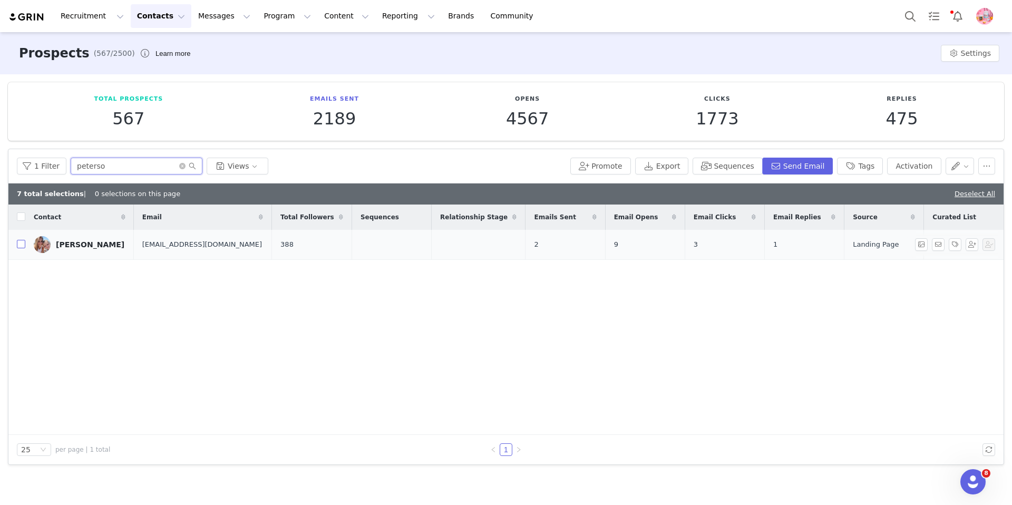
type input "peterso"
drag, startPoint x: 22, startPoint y: 243, endPoint x: 31, endPoint y: 236, distance: 11.0
click at [22, 243] on input "checkbox" at bounding box center [21, 244] width 8 height 8
checkbox input "true"
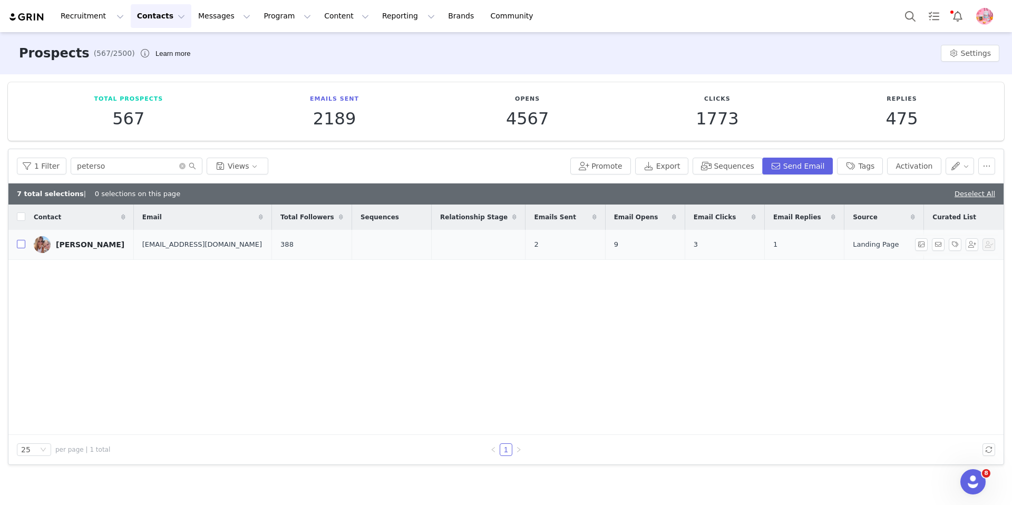
checkbox input "true"
drag, startPoint x: 118, startPoint y: 169, endPoint x: 69, endPoint y: 168, distance: 49.0
click at [71, 168] on input "peterso" at bounding box center [137, 166] width 132 height 17
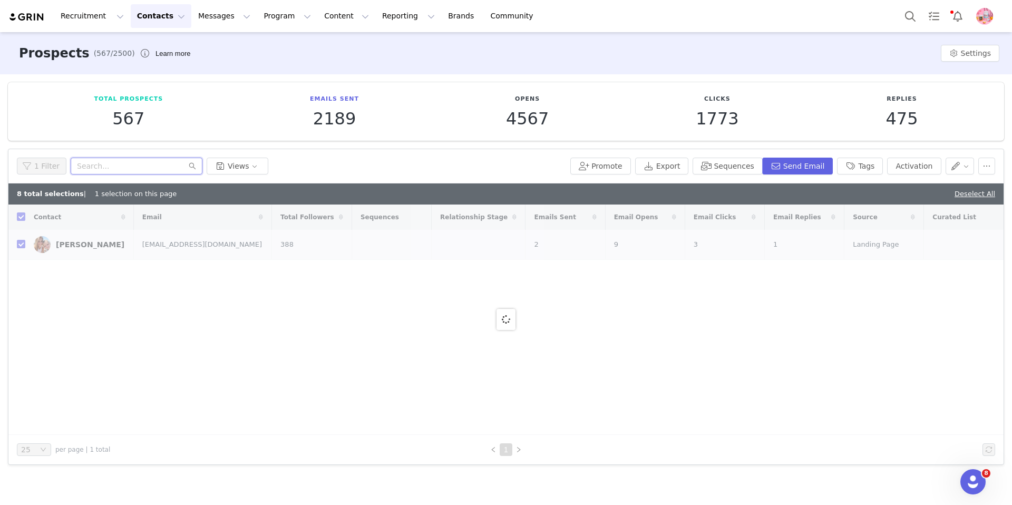
checkbox input "false"
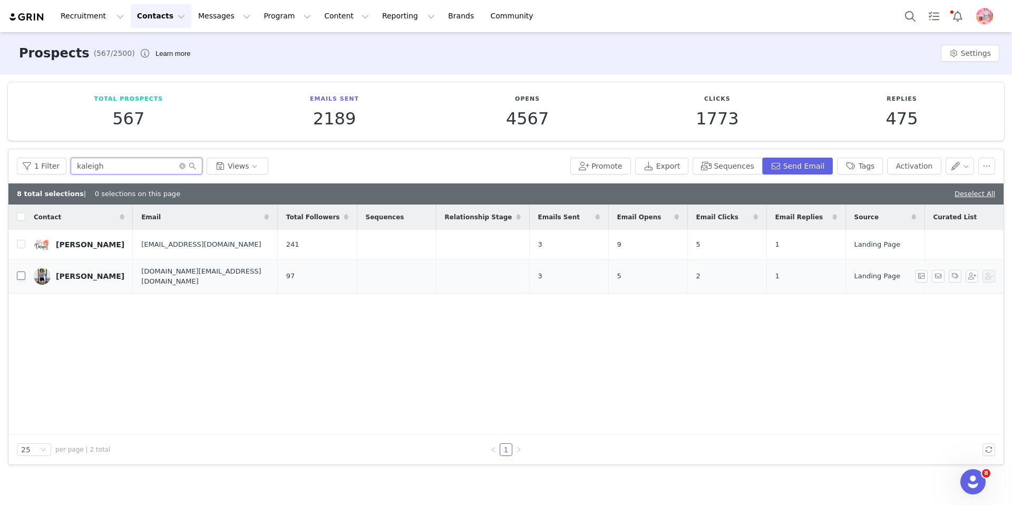
type input "kaleigh"
drag, startPoint x: 19, startPoint y: 275, endPoint x: 25, endPoint y: 273, distance: 6.2
click at [19, 275] on input "checkbox" at bounding box center [21, 276] width 8 height 8
drag, startPoint x: 110, startPoint y: 170, endPoint x: 102, endPoint y: 170, distance: 8.4
click at [102, 170] on input "kaleigh" at bounding box center [137, 166] width 132 height 17
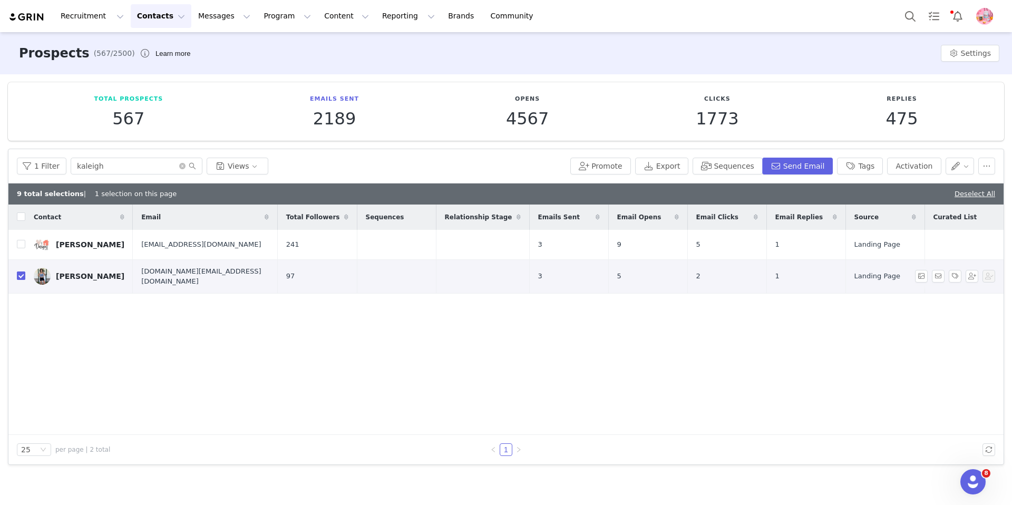
click at [24, 274] on input "checkbox" at bounding box center [21, 276] width 8 height 8
checkbox input "false"
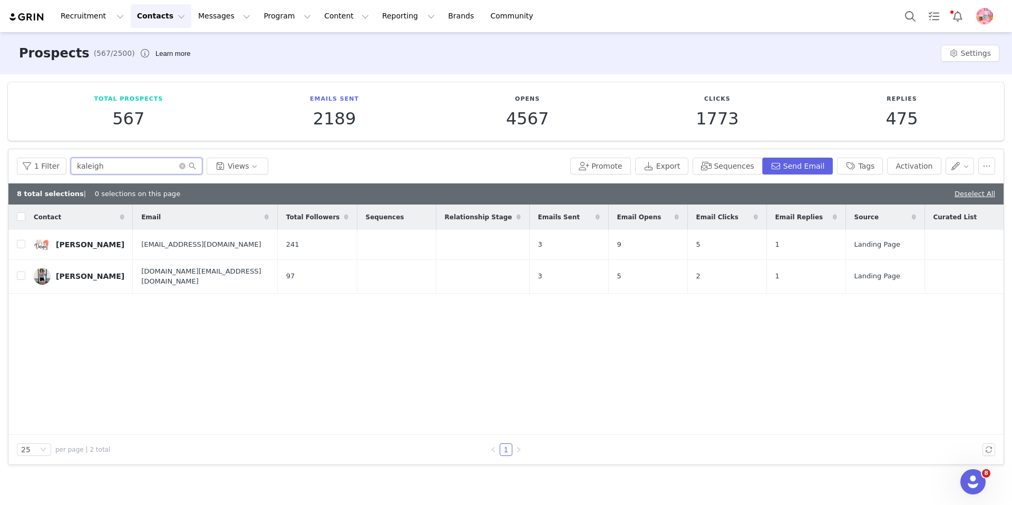
drag, startPoint x: 166, startPoint y: 166, endPoint x: 76, endPoint y: 155, distance: 90.3
click at [76, 155] on div "1 Filter kaleigh Views Promote Export Sequences Send Email Tags Activation" at bounding box center [506, 166] width 996 height 34
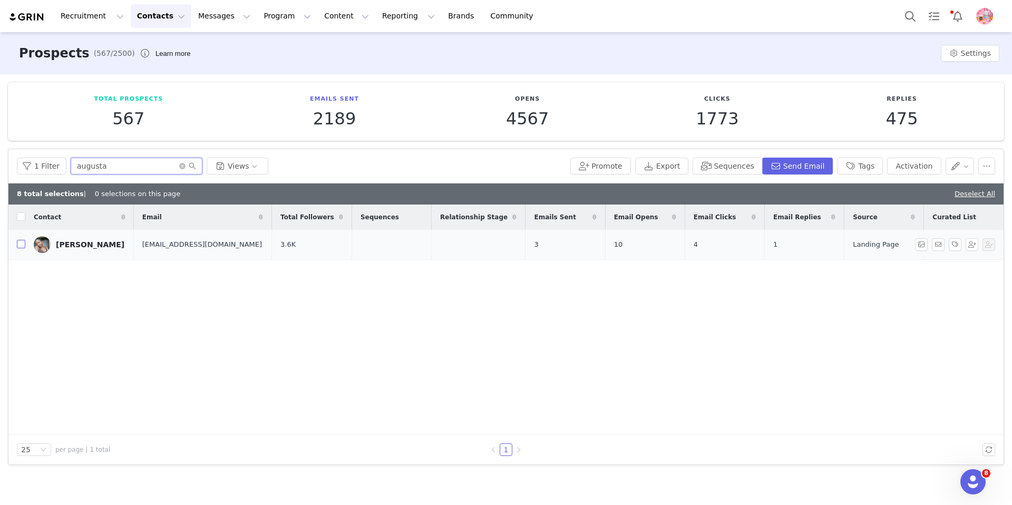
type input "augusta"
drag, startPoint x: 22, startPoint y: 246, endPoint x: 30, endPoint y: 242, distance: 9.4
click at [22, 246] on input "checkbox" at bounding box center [21, 244] width 8 height 8
checkbox input "true"
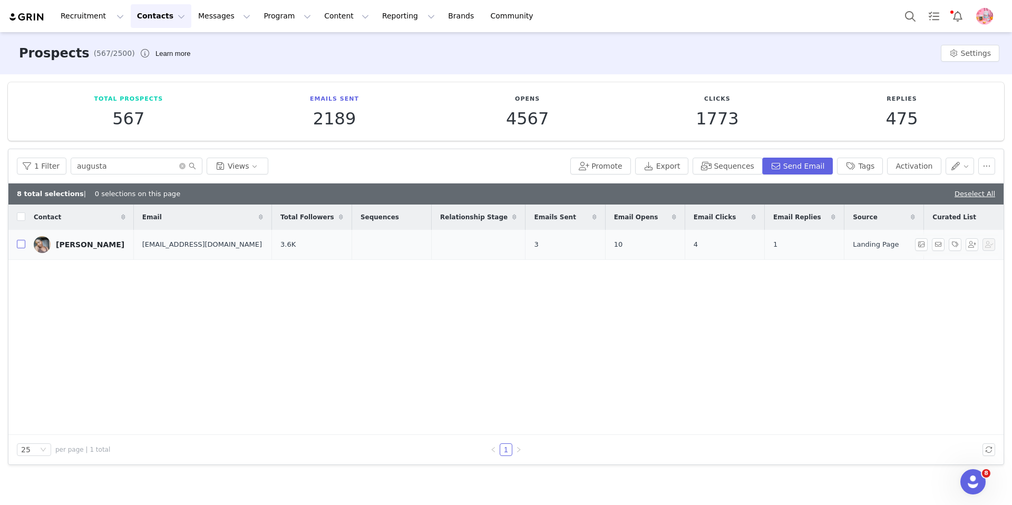
checkbox input "true"
drag, startPoint x: 109, startPoint y: 169, endPoint x: 76, endPoint y: 173, distance: 33.4
click at [76, 173] on input "augusta" at bounding box center [137, 166] width 132 height 17
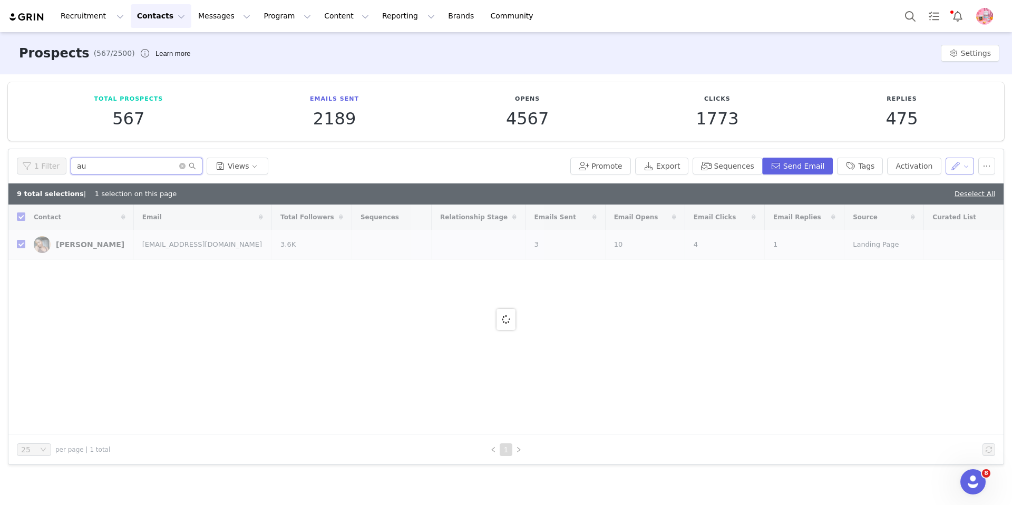
type input "a"
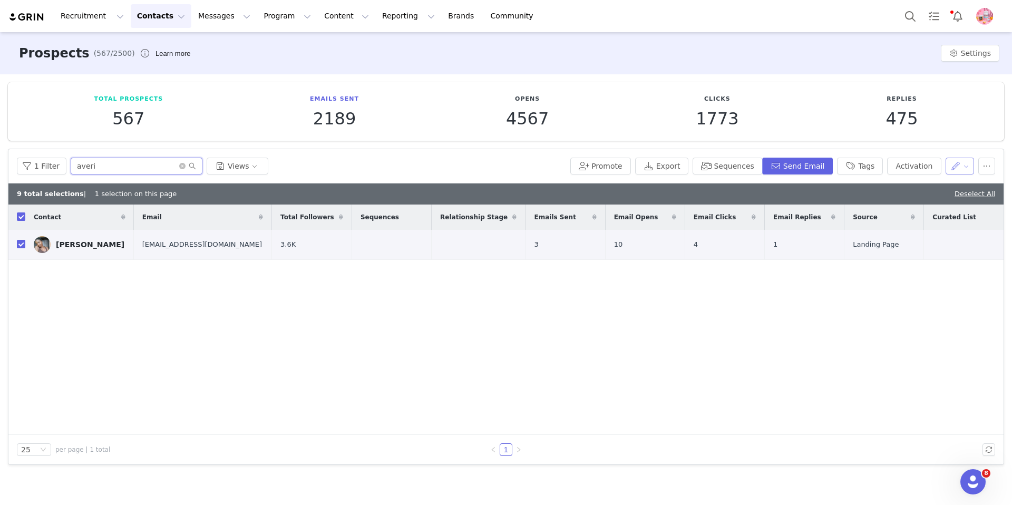
type input "averie"
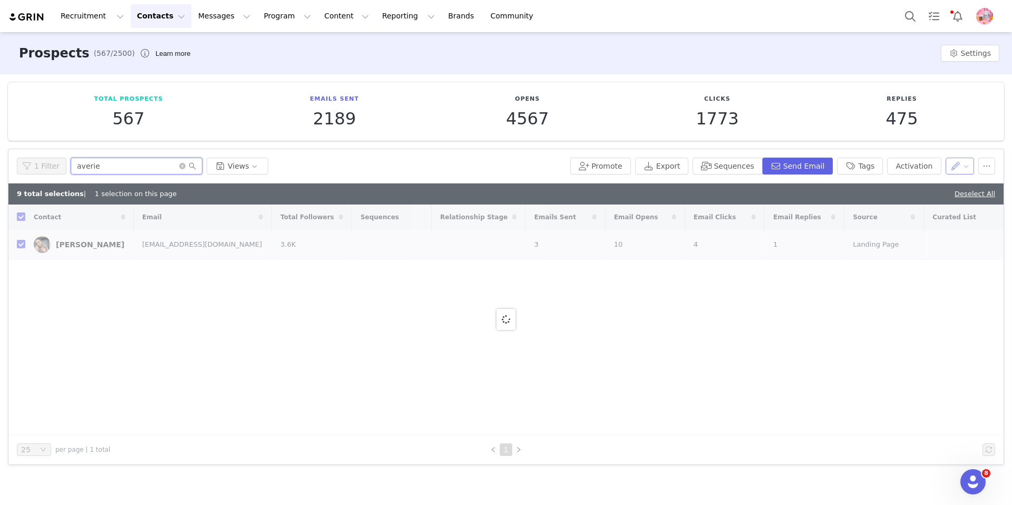
checkbox input "false"
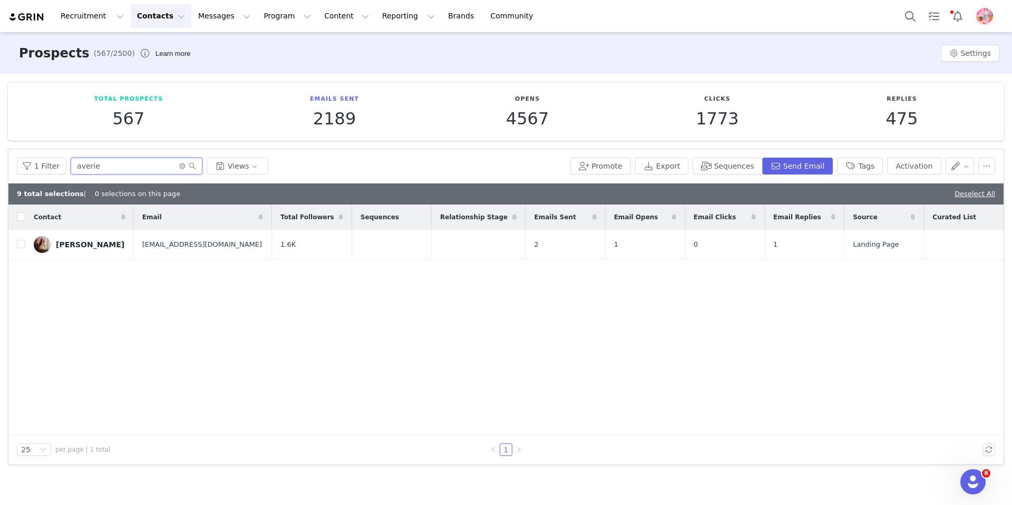
type input "averie"
